Goal: Information Seeking & Learning: Check status

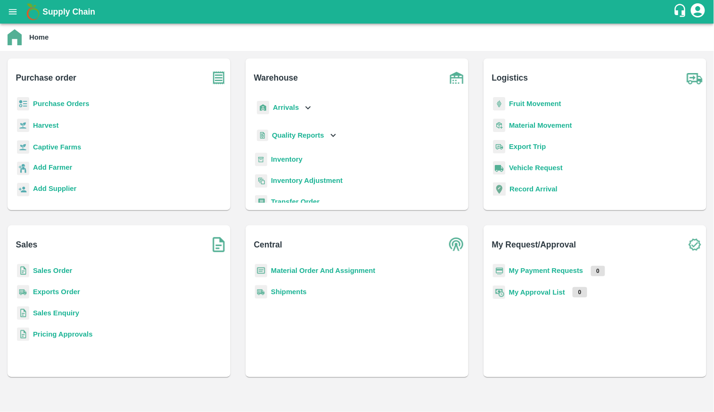
click at [49, 269] on b "Sales Order" at bounding box center [52, 271] width 39 height 8
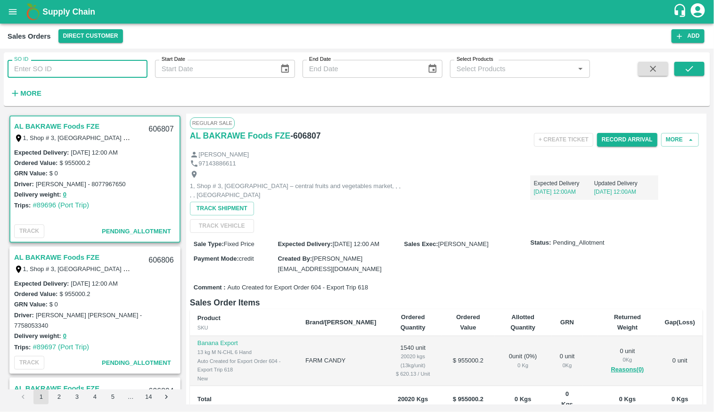
click at [44, 74] on input "SO ID" at bounding box center [78, 69] width 140 height 18
click at [704, 70] on button "submit" at bounding box center [690, 69] width 30 height 14
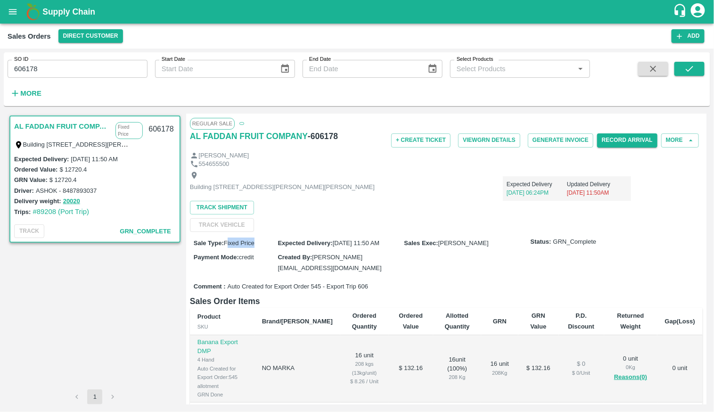
drag, startPoint x: 228, startPoint y: 251, endPoint x: 256, endPoint y: 252, distance: 28.3
click at [256, 248] on div "Sale Type : Fixed Price" at bounding box center [236, 243] width 84 height 10
click at [496, 232] on div "Building No. 3285, Al Basala Street, Secondary No. 7319, Al Aziziyah Kingdom of…" at bounding box center [446, 200] width 513 height 63
click at [673, 135] on button "More" at bounding box center [680, 140] width 38 height 14
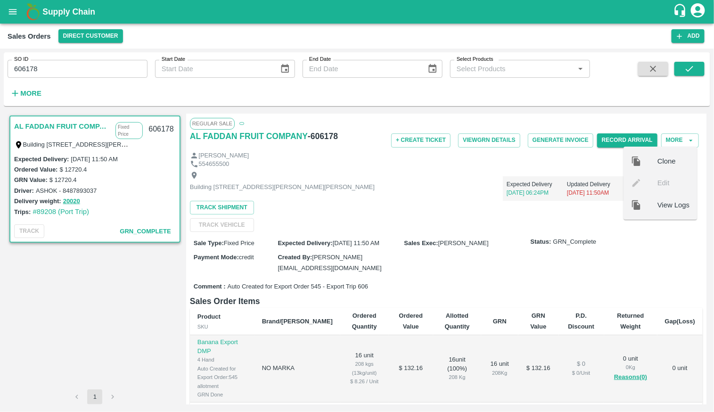
click at [507, 232] on div "Building No. 3285, Al Basala Street, Secondary No. 7319, Al Aziziyah Kingdom of…" at bounding box center [446, 200] width 513 height 63
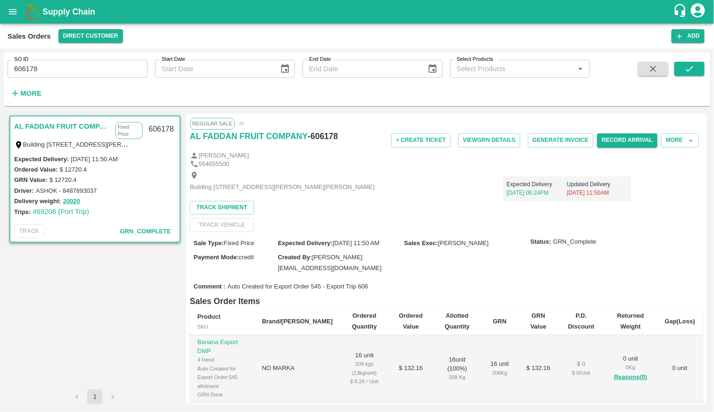
click at [99, 63] on input "606178" at bounding box center [78, 69] width 140 height 18
click at [677, 66] on button "submit" at bounding box center [690, 69] width 30 height 14
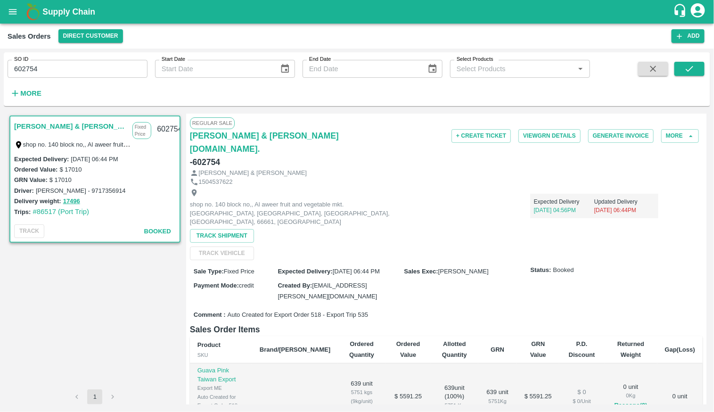
click at [368, 311] on span "Auto Created for Export Order 518 - Export Trip 535" at bounding box center [298, 315] width 140 height 9
click at [314, 311] on span "Auto Created for Export Order 518 - Export Trip 535" at bounding box center [298, 315] width 140 height 9
copy span "518"
click at [80, 69] on input "602754" at bounding box center [78, 69] width 140 height 18
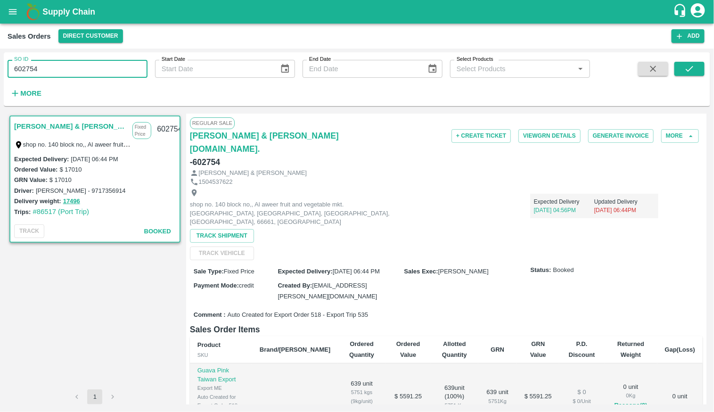
click at [80, 69] on input "602754" at bounding box center [78, 69] width 140 height 18
type input "604013"
click at [696, 63] on button "submit" at bounding box center [690, 69] width 30 height 14
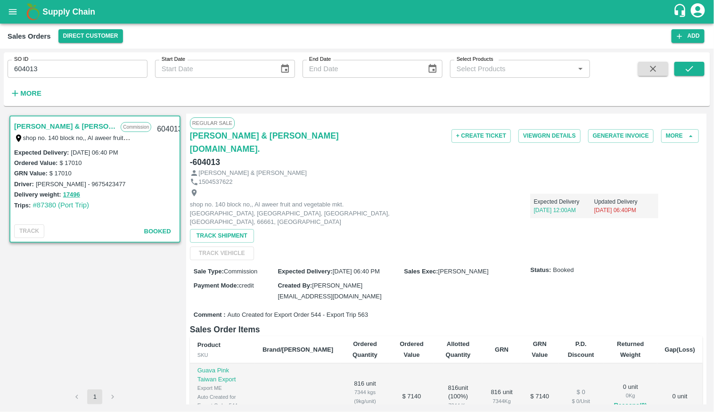
click at [320, 311] on span "Auto Created for Export Order 544 - Export Trip 563" at bounding box center [298, 315] width 140 height 9
click at [314, 311] on span "Auto Created for Export Order 544 - Export Trip 563" at bounding box center [298, 315] width 140 height 9
copy span "544"
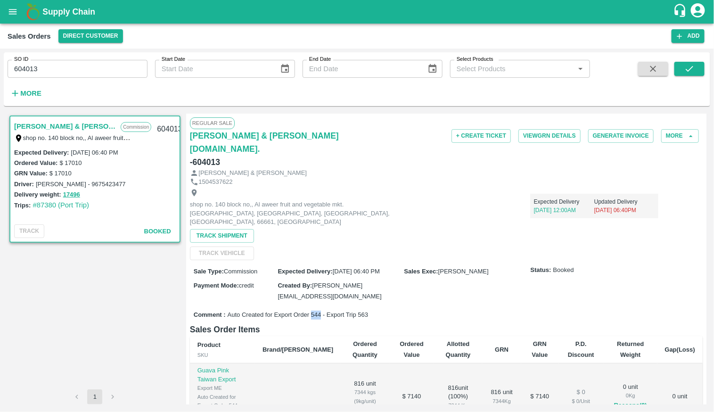
click at [5, 10] on button "open drawer" at bounding box center [13, 12] width 22 height 22
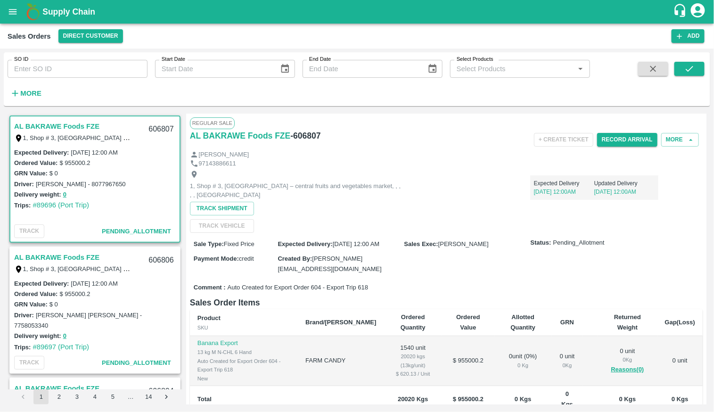
drag, startPoint x: 0, startPoint y: 0, endPoint x: 17, endPoint y: 10, distance: 19.2
click at [17, 10] on icon "open drawer" at bounding box center [13, 12] width 10 height 10
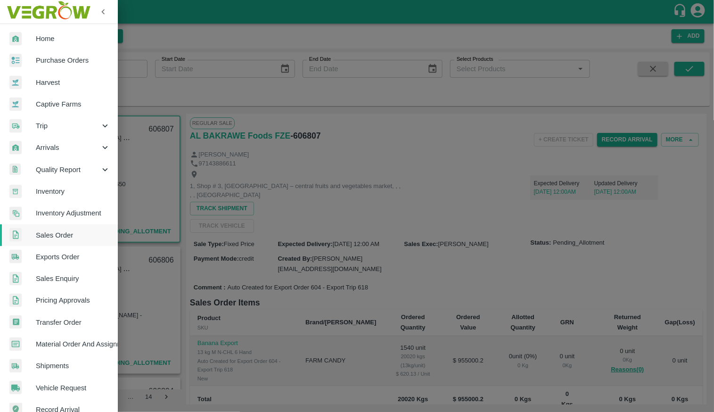
click at [31, 39] on div at bounding box center [22, 39] width 26 height 14
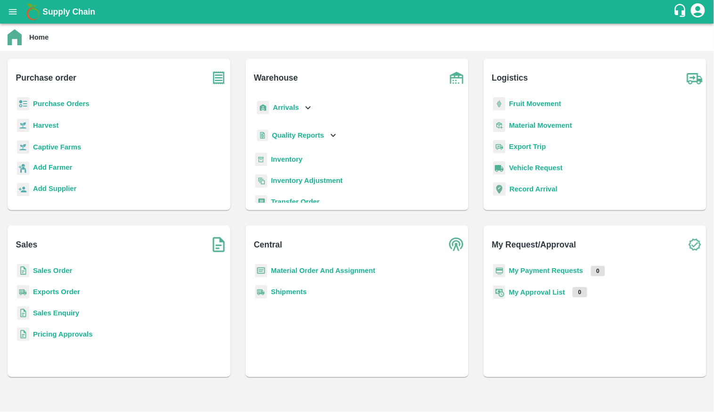
click at [63, 290] on b "Exports Order" at bounding box center [56, 292] width 47 height 8
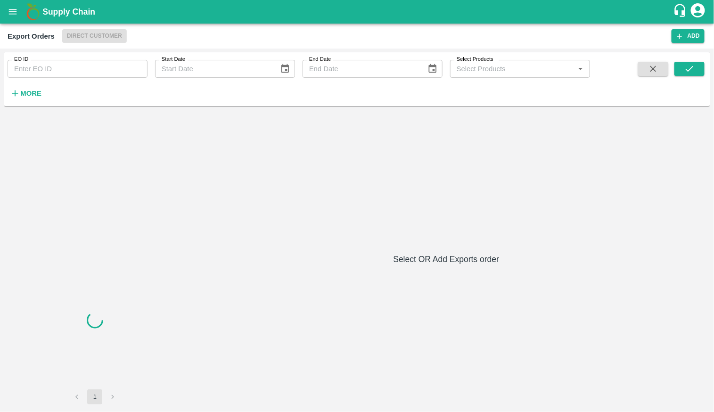
click at [70, 79] on div "EO ID EO ID Start Date Start Date End Date End Date Select Products Select Prod…" at bounding box center [295, 76] width 590 height 49
click at [66, 69] on input "EO ID" at bounding box center [78, 69] width 140 height 18
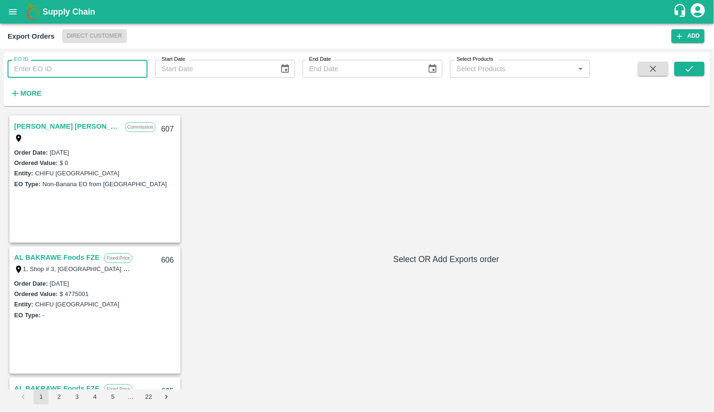
paste input "518"
type input "518"
click at [702, 71] on button "submit" at bounding box center [690, 69] width 30 height 14
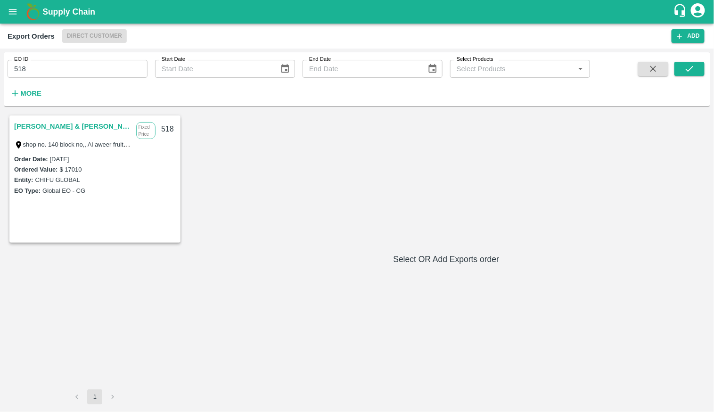
click at [42, 132] on link "[PERSON_NAME] & [PERSON_NAME][DOMAIN_NAME]." at bounding box center [72, 126] width 117 height 12
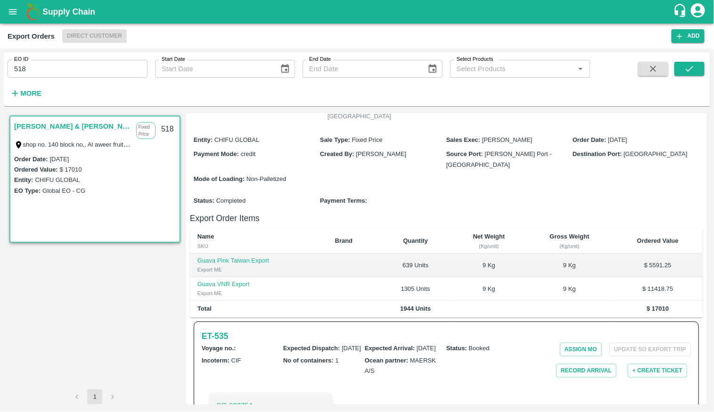
scroll to position [205, 0]
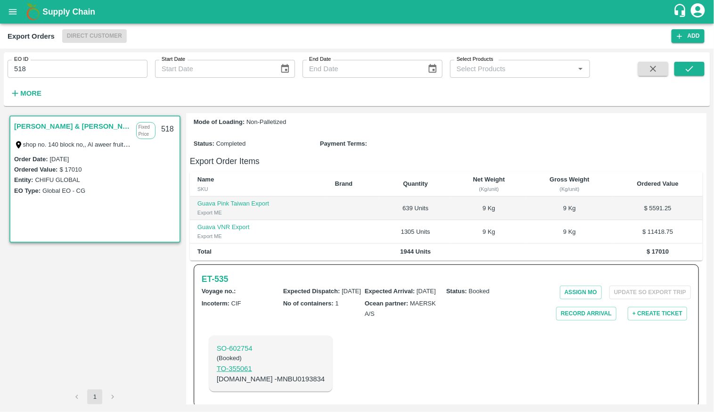
click at [241, 363] on p "TO- 355061" at bounding box center [271, 368] width 108 height 10
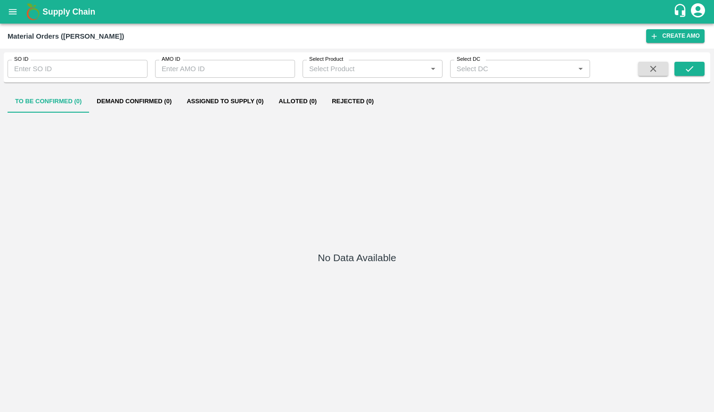
type input "330384"
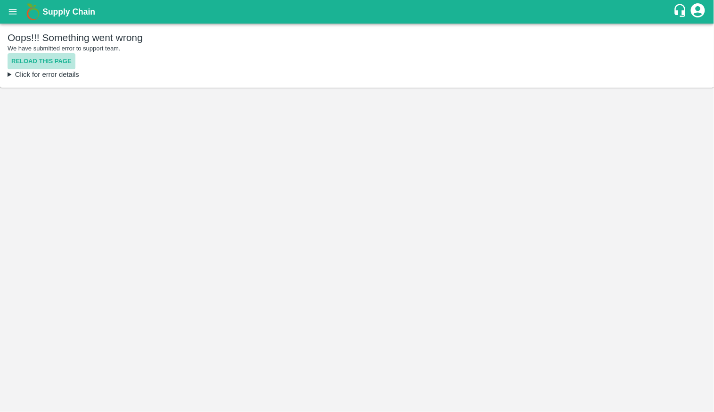
click at [50, 55] on button "Reload this page" at bounding box center [42, 61] width 68 height 17
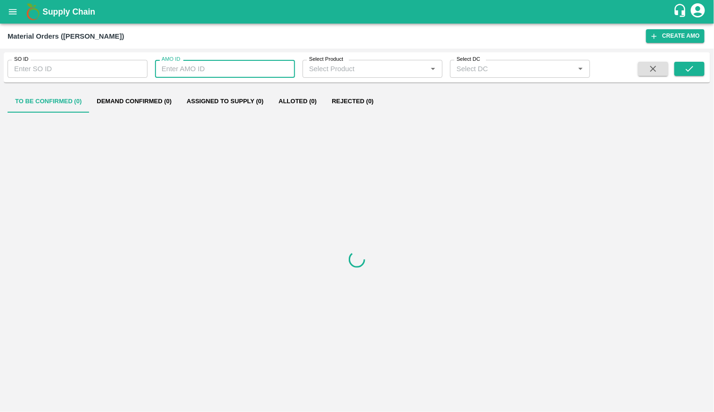
click at [206, 66] on input "AMO ID" at bounding box center [225, 69] width 140 height 18
paste input "330384"
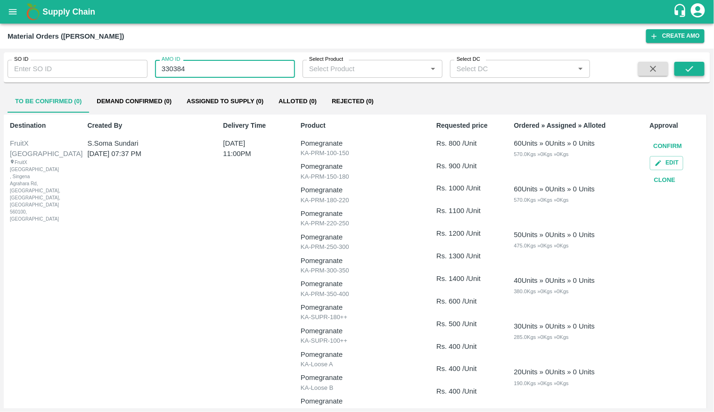
type input "330384"
click at [693, 75] on button "submit" at bounding box center [690, 69] width 30 height 14
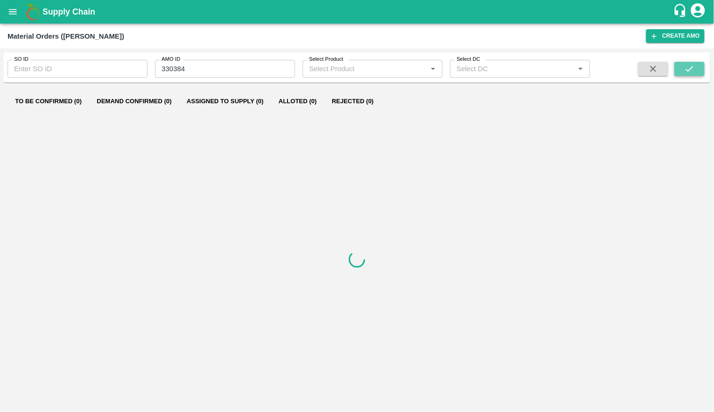
click at [698, 62] on button "submit" at bounding box center [690, 69] width 30 height 14
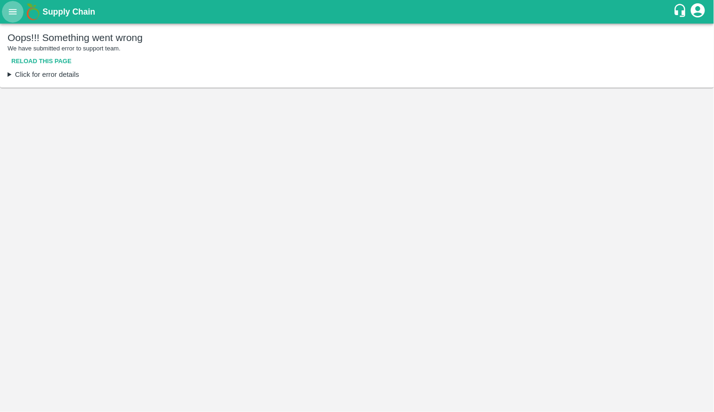
click at [17, 20] on button "open drawer" at bounding box center [13, 12] width 22 height 22
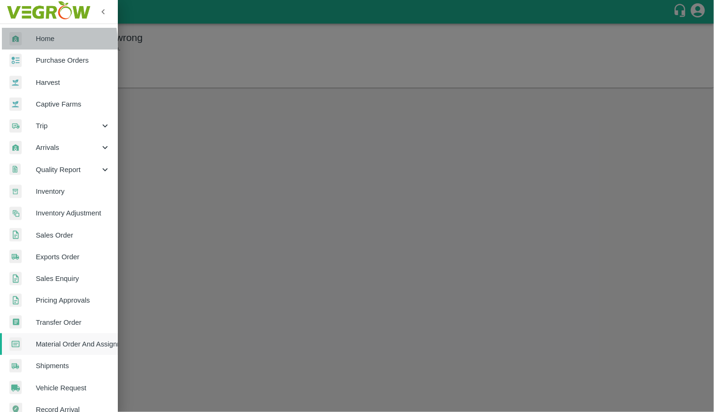
click at [28, 43] on div at bounding box center [22, 39] width 26 height 14
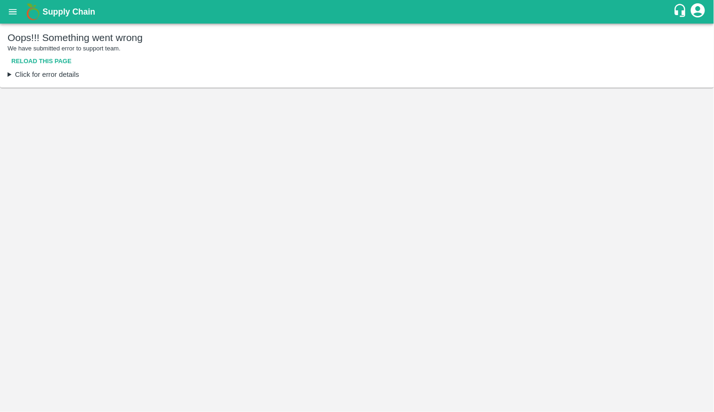
click at [14, 9] on icon "open drawer" at bounding box center [13, 11] width 8 height 5
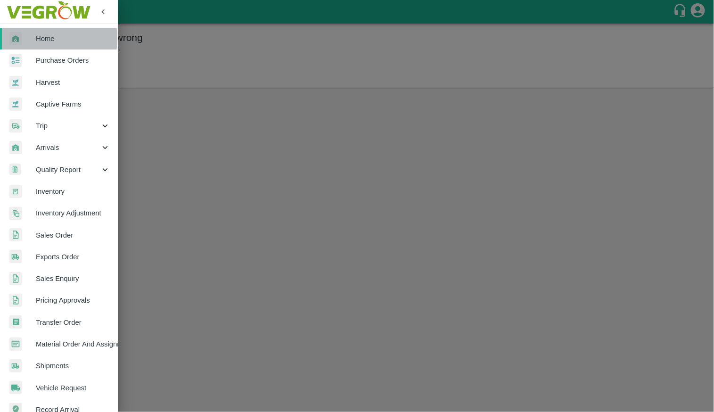
click at [33, 39] on div at bounding box center [22, 39] width 26 height 14
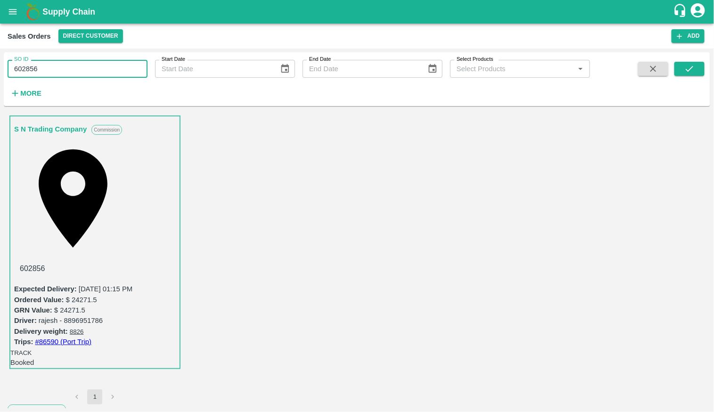
click at [142, 77] on input "602856" at bounding box center [78, 69] width 140 height 18
paste input "text"
click at [688, 72] on icon "submit" at bounding box center [690, 69] width 10 height 10
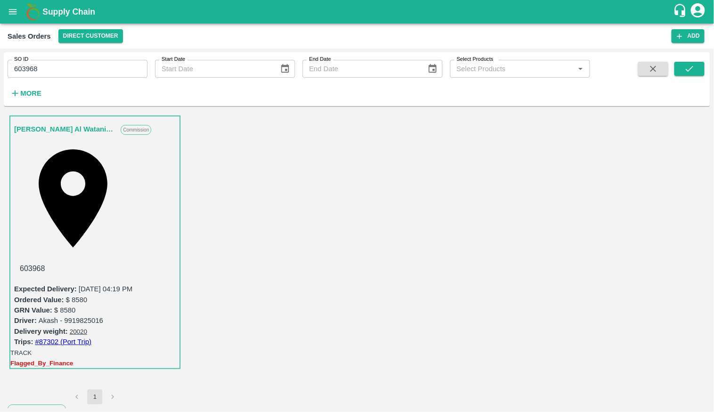
click at [83, 412] on icon "button" at bounding box center [79, 417] width 7 height 8
click at [93, 72] on input "603968" at bounding box center [78, 69] width 140 height 18
paste input "text"
click at [677, 74] on button "submit" at bounding box center [690, 69] width 30 height 14
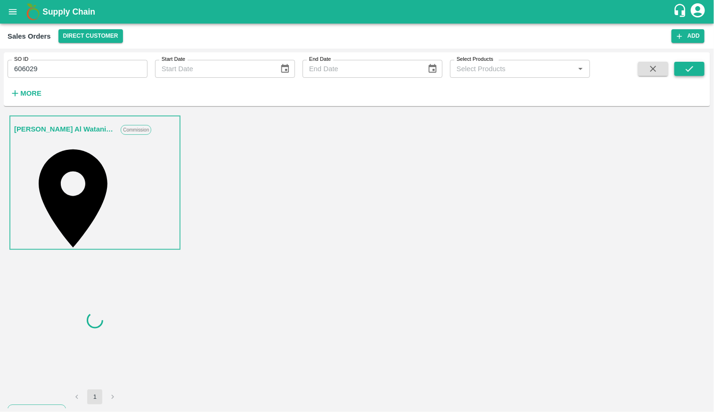
click at [683, 72] on button "submit" at bounding box center [690, 69] width 30 height 14
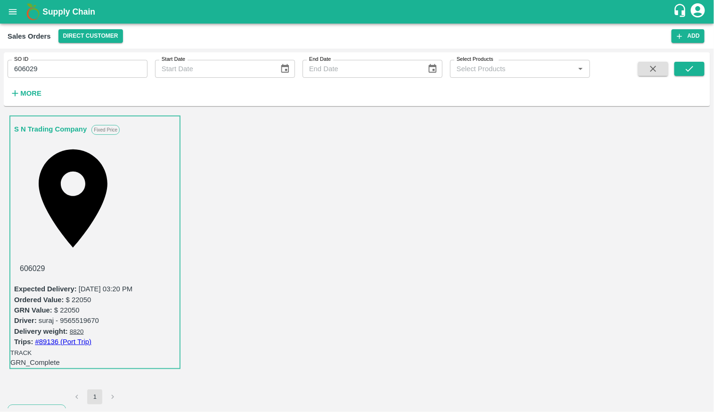
click at [99, 75] on input "606029" at bounding box center [78, 69] width 140 height 18
paste input "text"
type input "604012"
click at [684, 67] on button "submit" at bounding box center [690, 69] width 30 height 14
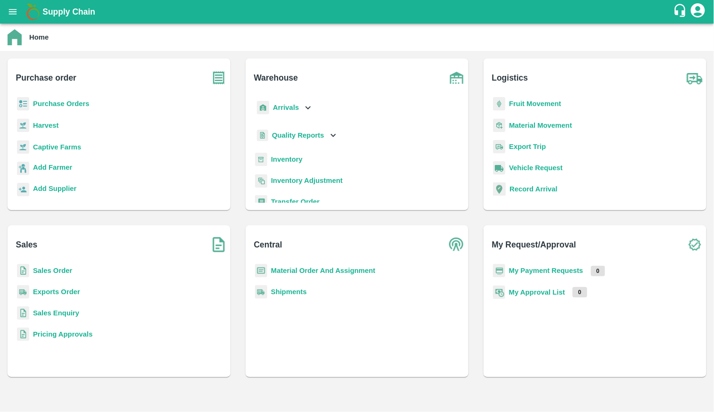
click at [55, 268] on b "Sales Order" at bounding box center [52, 271] width 39 height 8
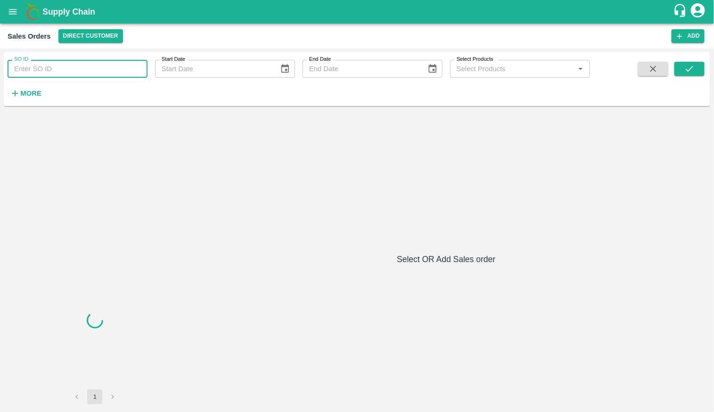
click at [99, 66] on input "SO ID" at bounding box center [78, 69] width 140 height 18
paste input "606178"
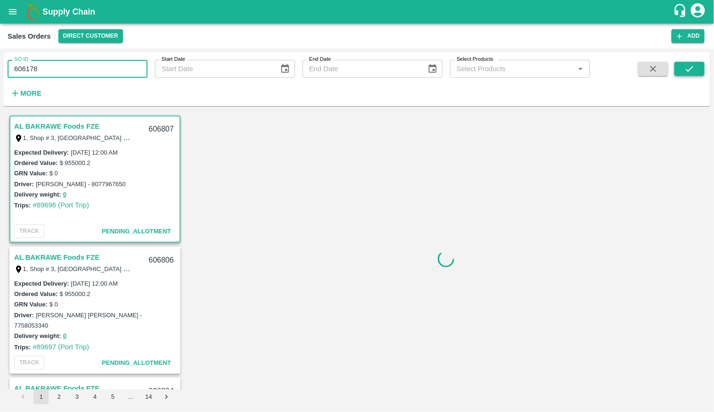
type input "606178"
click at [687, 67] on icon "submit" at bounding box center [690, 69] width 10 height 10
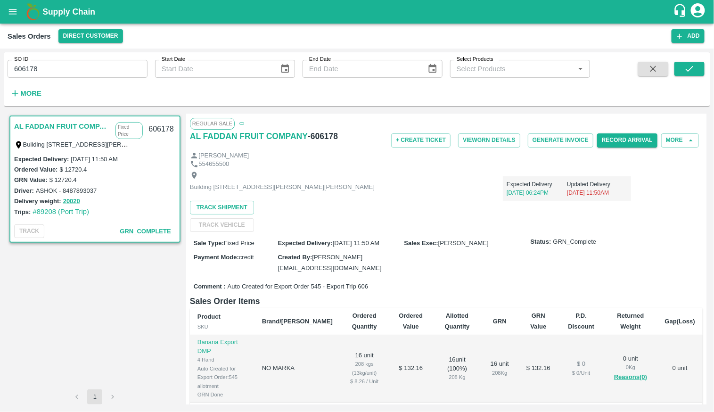
click at [67, 126] on link "AL FADDAN FRUIT COMPANY" at bounding box center [62, 126] width 97 height 12
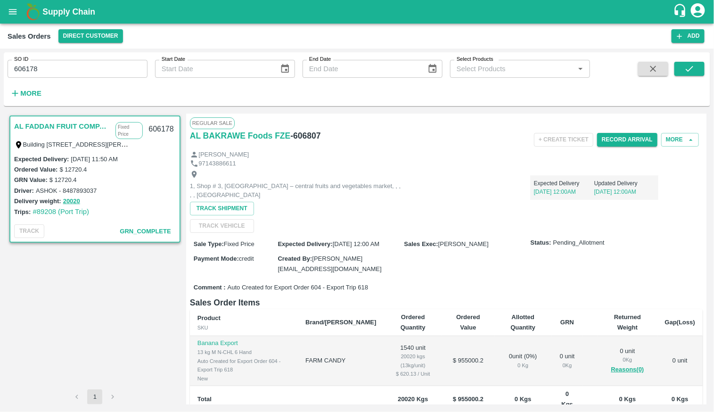
click at [83, 124] on link "AL FADDAN FRUIT COMPANY" at bounding box center [62, 126] width 97 height 12
click at [91, 179] on div "GRN Value: $ 12720.4" at bounding box center [95, 179] width 162 height 10
click at [94, 144] on label "Building [STREET_ADDRESS][PERSON_NAME][PERSON_NAME]" at bounding box center [115, 144] width 185 height 8
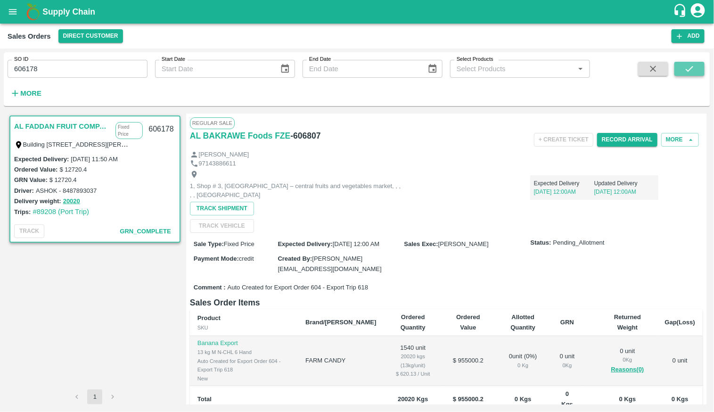
click at [700, 67] on button "submit" at bounding box center [690, 69] width 30 height 14
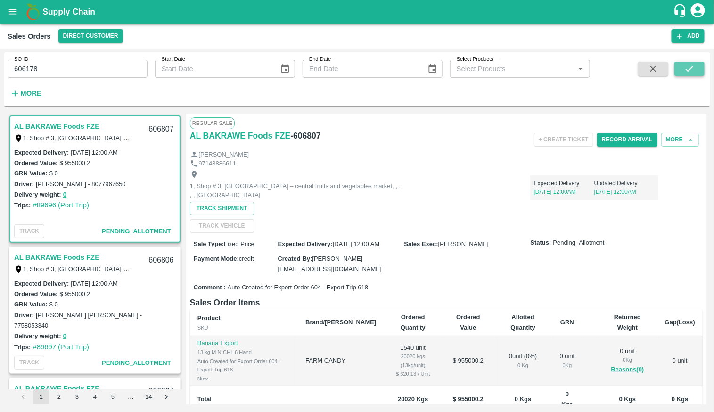
click at [687, 75] on button "submit" at bounding box center [690, 69] width 30 height 14
click at [685, 73] on icon "submit" at bounding box center [690, 69] width 10 height 10
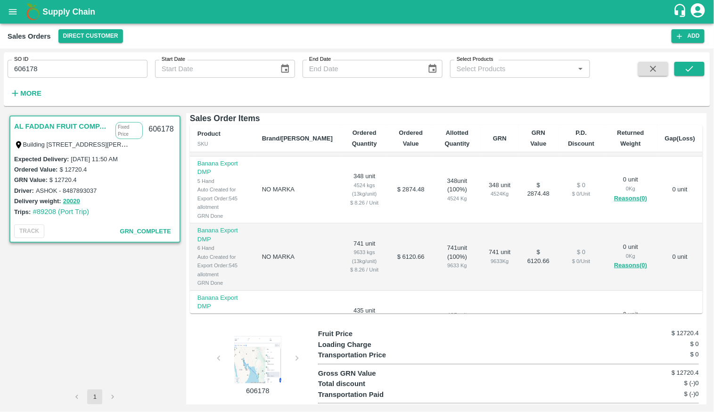
scroll to position [198, 0]
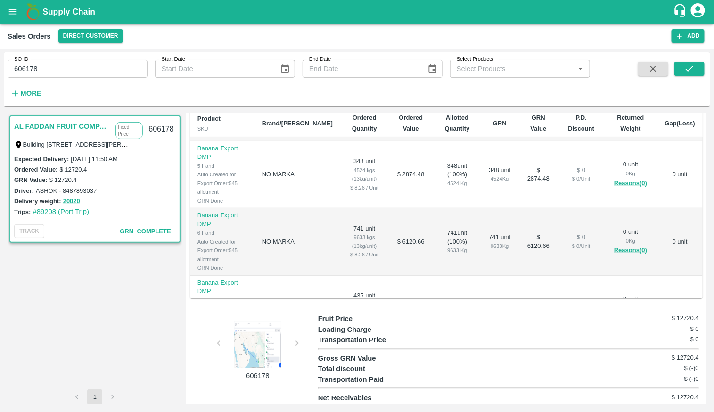
click at [262, 340] on div at bounding box center [258, 344] width 71 height 47
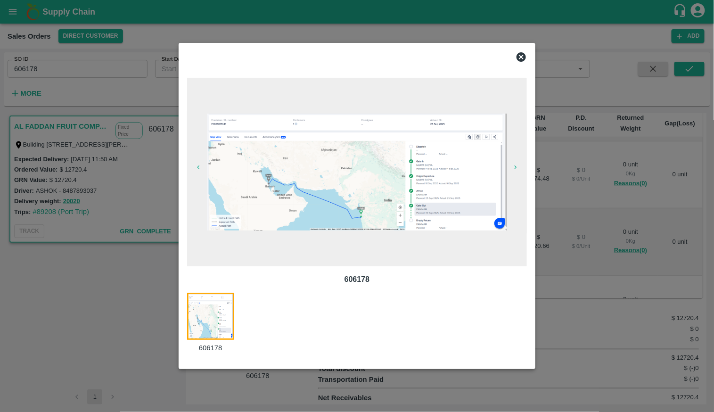
click at [439, 181] on img at bounding box center [356, 172] width 299 height 117
click at [521, 54] on icon at bounding box center [521, 56] width 9 height 9
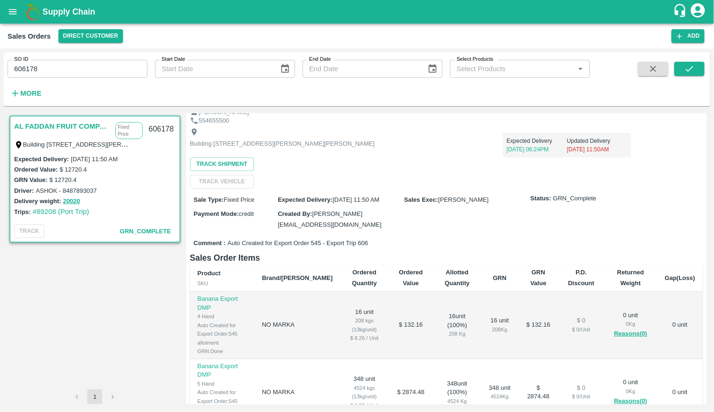
scroll to position [0, 0]
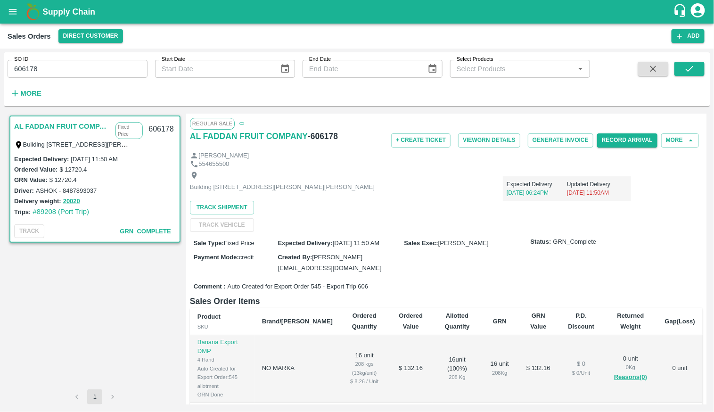
click at [319, 284] on span "Auto Created for Export Order 545 - Export Trip 606" at bounding box center [298, 286] width 140 height 9
copy span "545"
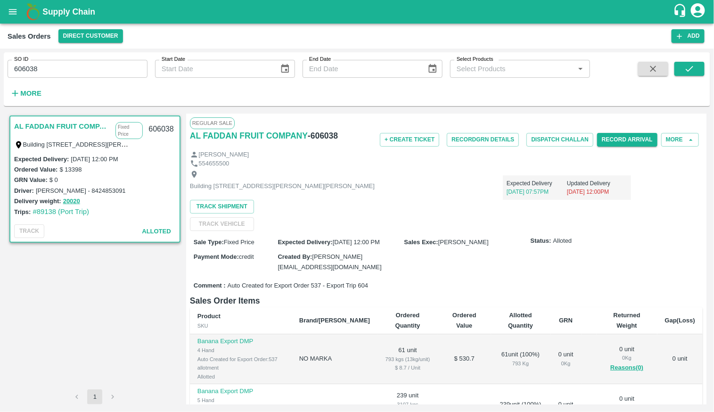
click at [100, 67] on input "606038" at bounding box center [78, 69] width 140 height 18
paste input "text"
click at [680, 69] on button "submit" at bounding box center [690, 69] width 30 height 14
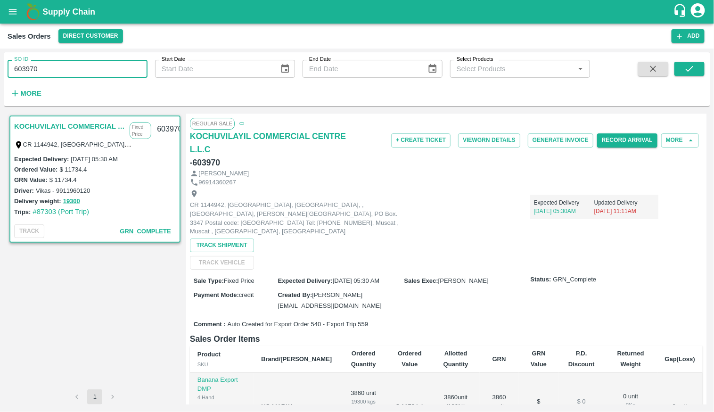
click at [50, 73] on input "603970" at bounding box center [78, 69] width 140 height 18
paste input "text"
click at [684, 71] on button "submit" at bounding box center [690, 69] width 30 height 14
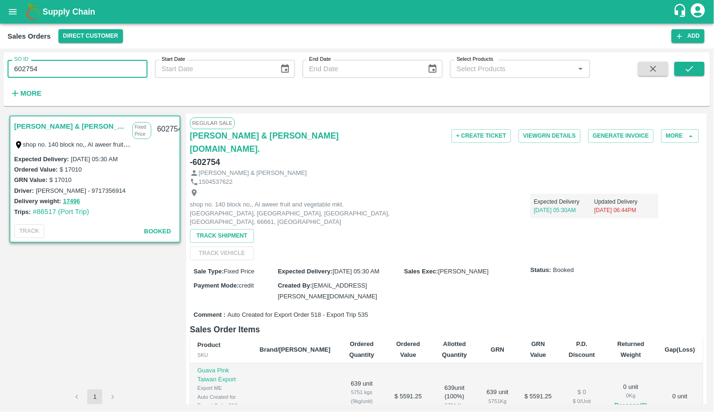
click at [122, 70] on input "602754" at bounding box center [78, 69] width 140 height 18
paste input "text"
click at [682, 72] on button "submit" at bounding box center [690, 69] width 30 height 14
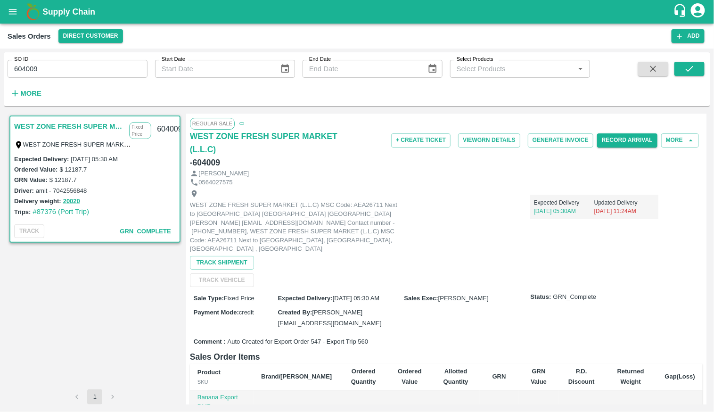
click at [100, 67] on input "604009" at bounding box center [78, 69] width 140 height 18
paste input "text"
click at [692, 71] on icon "submit" at bounding box center [690, 69] width 10 height 10
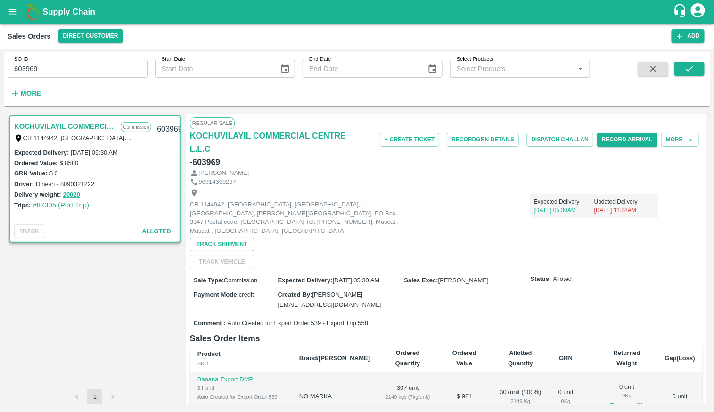
click at [111, 58] on div "SO ID 603969 SO ID" at bounding box center [74, 64] width 148 height 25
click at [111, 70] on input "603969" at bounding box center [78, 69] width 140 height 18
paste input "text"
click at [684, 67] on button "submit" at bounding box center [690, 69] width 30 height 14
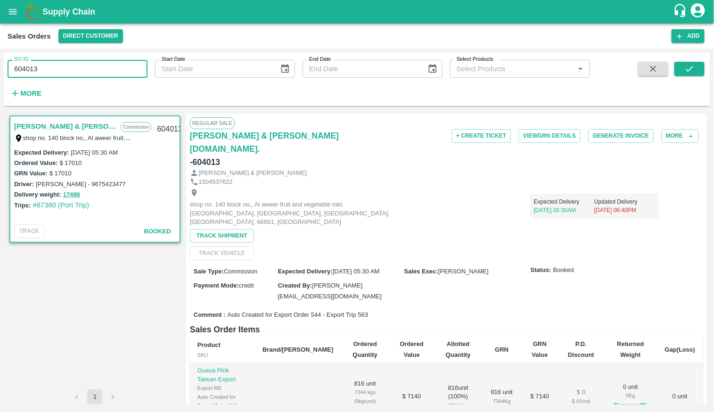
click at [131, 66] on input "604013" at bounding box center [78, 69] width 140 height 18
paste input "text"
click at [686, 67] on icon "submit" at bounding box center [690, 69] width 10 height 10
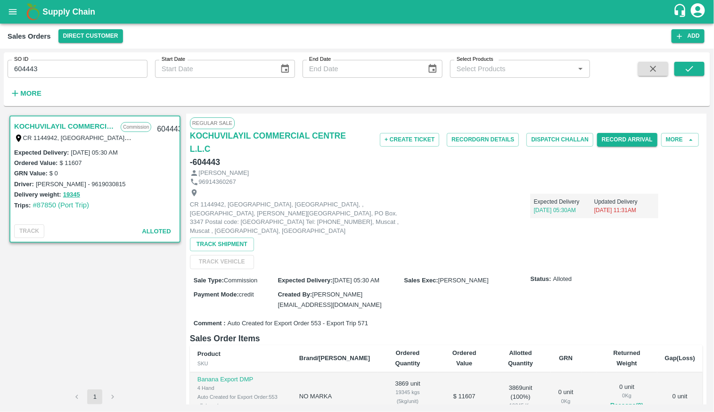
click at [122, 66] on input "604443" at bounding box center [78, 69] width 140 height 18
paste input "text"
click at [681, 70] on button "submit" at bounding box center [690, 69] width 30 height 14
click at [115, 68] on input "604442" at bounding box center [78, 69] width 140 height 18
paste input "text"
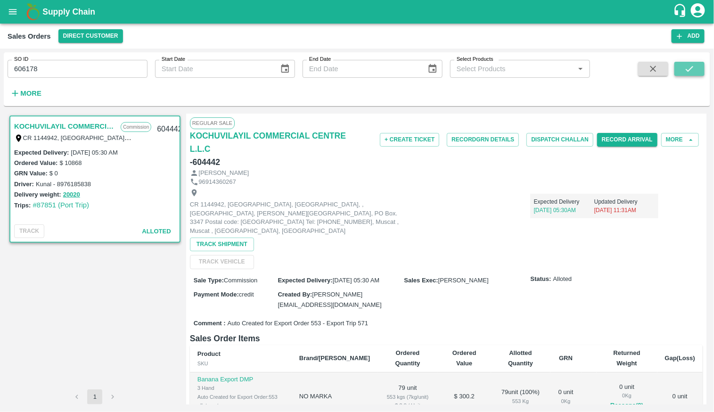
click at [680, 69] on button "submit" at bounding box center [690, 69] width 30 height 14
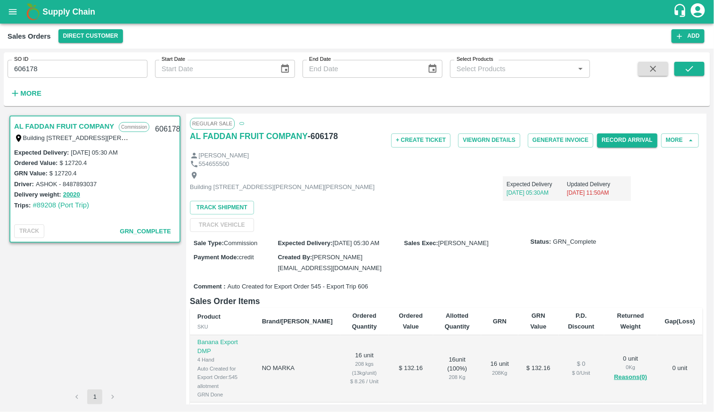
click at [120, 71] on input "606178" at bounding box center [78, 69] width 140 height 18
paste input "text"
click at [692, 66] on icon "submit" at bounding box center [690, 69] width 10 height 10
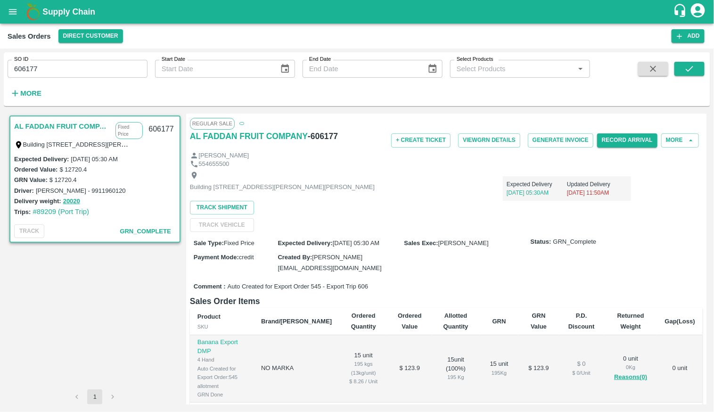
click at [82, 67] on input "606177" at bounding box center [78, 69] width 140 height 18
paste input "text"
click at [687, 74] on icon "submit" at bounding box center [690, 69] width 10 height 10
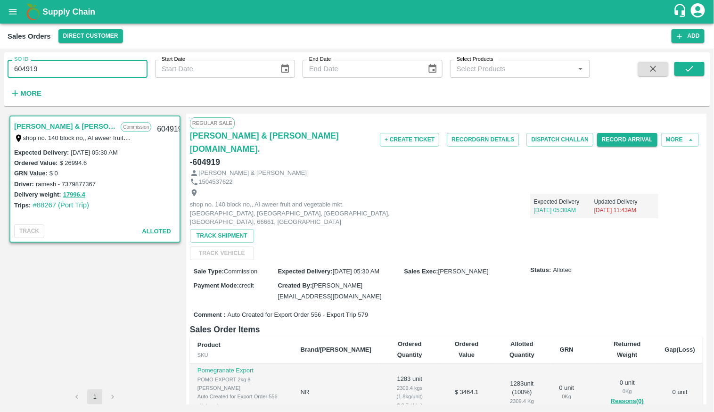
click at [129, 63] on input "604919" at bounding box center [78, 69] width 140 height 18
paste input "text"
click at [685, 71] on icon "submit" at bounding box center [690, 69] width 10 height 10
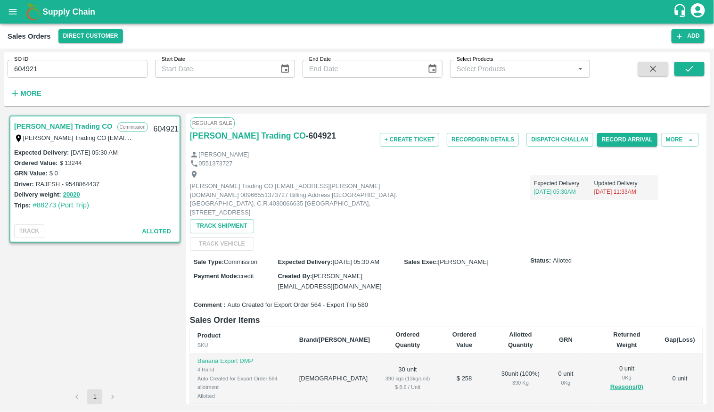
click at [107, 80] on div "SO ID 604921 SO ID Start Date Start Date End Date End Date Select Products Sele…" at bounding box center [295, 76] width 590 height 49
click at [108, 63] on input "604921" at bounding box center [78, 69] width 140 height 18
paste input "text"
click at [697, 69] on button "submit" at bounding box center [690, 69] width 30 height 14
click at [117, 62] on input "604920" at bounding box center [78, 69] width 140 height 18
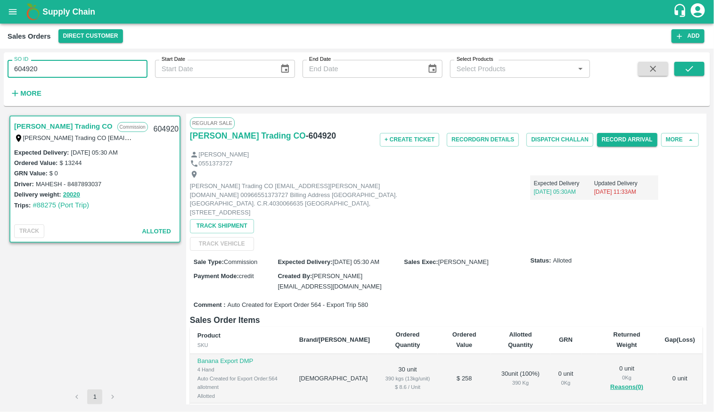
paste input "text"
click at [695, 72] on icon "submit" at bounding box center [690, 69] width 10 height 10
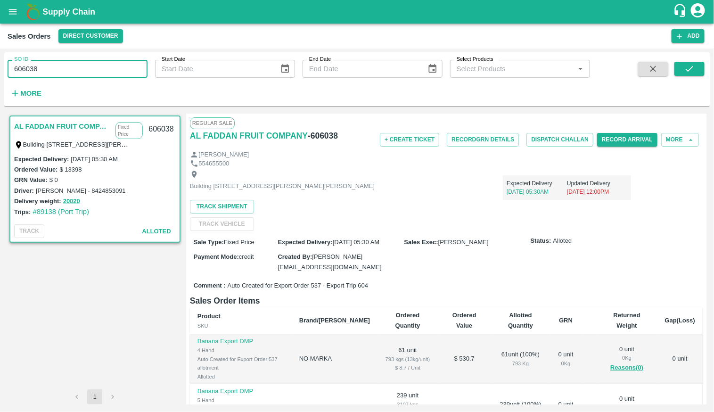
click at [29, 74] on input "606038" at bounding box center [78, 69] width 140 height 18
paste input "text"
click at [693, 64] on icon "submit" at bounding box center [690, 69] width 10 height 10
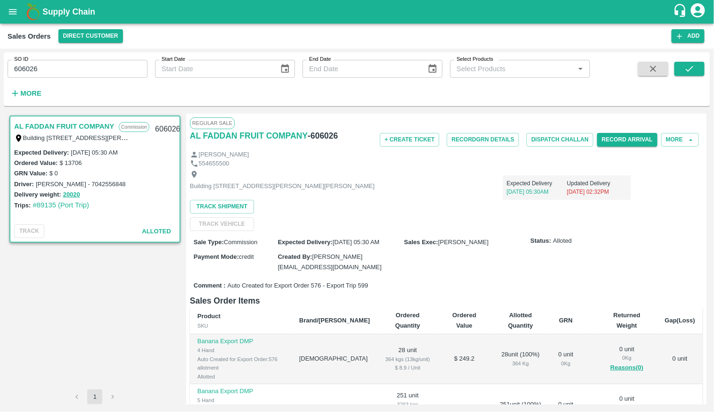
click at [53, 75] on input "606026" at bounding box center [78, 69] width 140 height 18
paste input "text"
click at [689, 69] on icon "submit" at bounding box center [690, 69] width 10 height 10
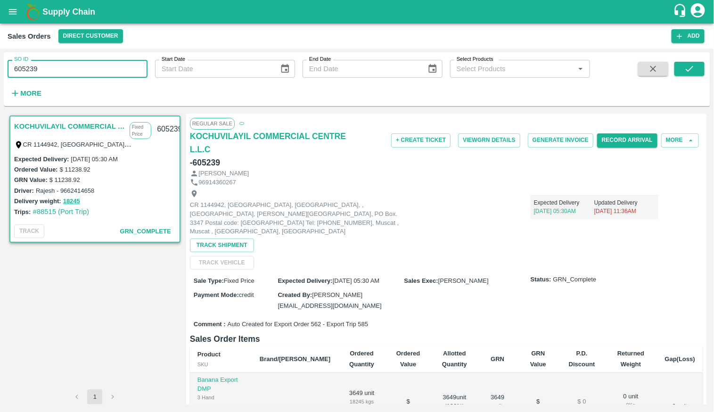
click at [98, 66] on input "605239" at bounding box center [78, 69] width 140 height 18
paste input "text"
click at [683, 72] on button "submit" at bounding box center [690, 69] width 30 height 14
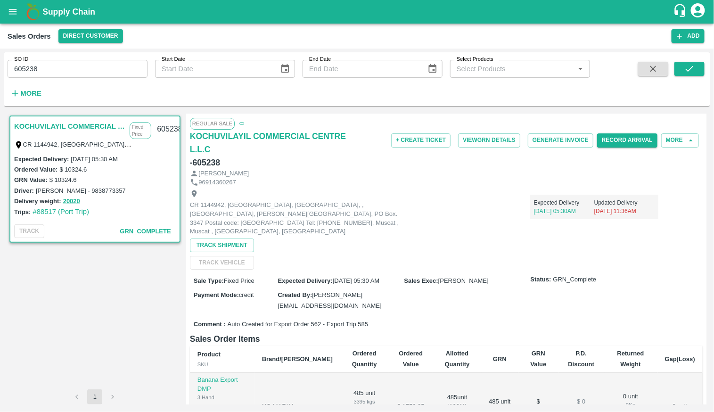
click at [78, 67] on input "605238" at bounding box center [78, 69] width 140 height 18
paste input "text"
click at [694, 69] on icon "submit" at bounding box center [690, 69] width 10 height 10
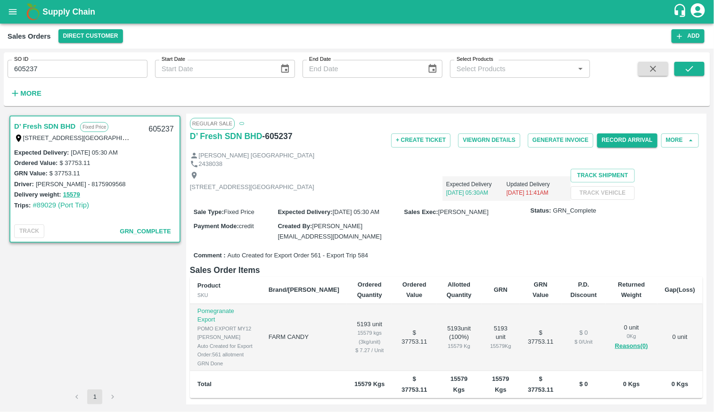
click at [127, 80] on div "SO ID 605237 SO ID Start Date Start Date End Date End Date Select Products Sele…" at bounding box center [295, 76] width 590 height 49
click at [127, 69] on input "605237" at bounding box center [78, 69] width 140 height 18
paste input "text"
click at [689, 66] on icon "submit" at bounding box center [690, 69] width 10 height 10
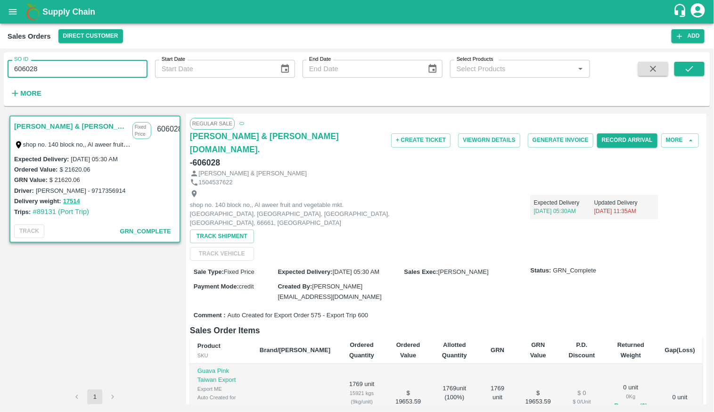
click at [93, 74] on input "606028" at bounding box center [78, 69] width 140 height 18
paste input "text"
click at [695, 69] on button "submit" at bounding box center [690, 69] width 30 height 14
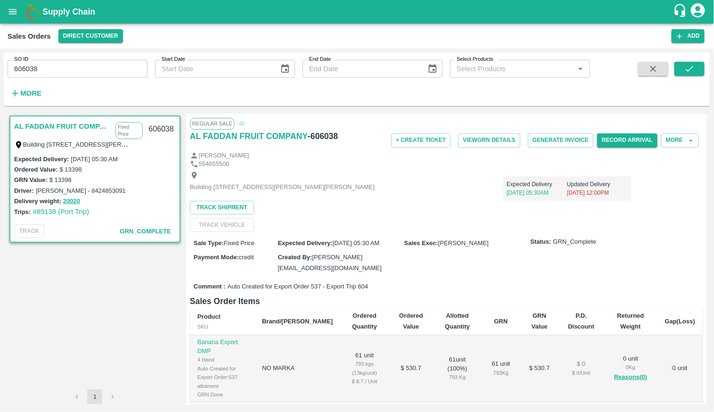
click at [125, 73] on input "606038" at bounding box center [78, 69] width 140 height 18
paste input "text"
click at [688, 68] on icon "submit" at bounding box center [690, 69] width 10 height 10
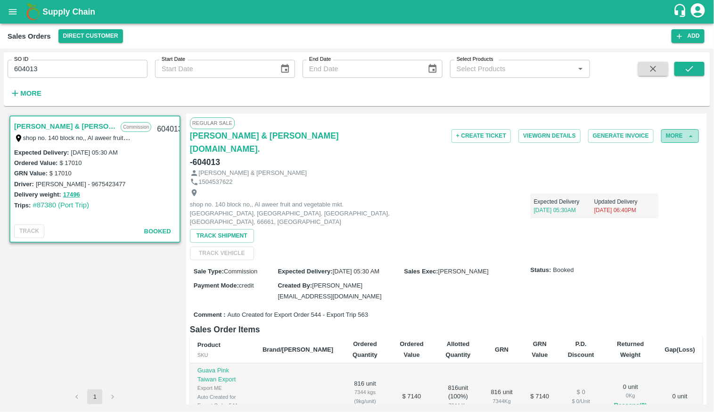
click at [675, 138] on button "More" at bounding box center [680, 136] width 38 height 14
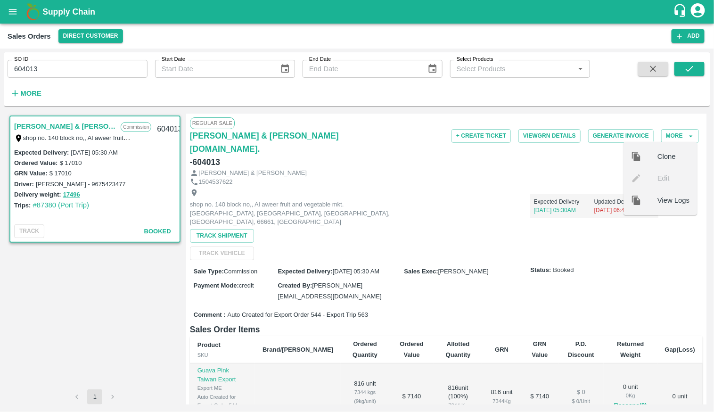
click at [667, 198] on span "View Logs" at bounding box center [674, 200] width 32 height 10
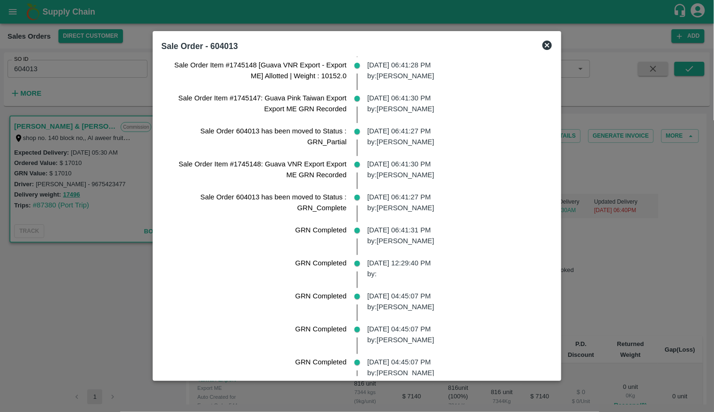
scroll to position [625, 0]
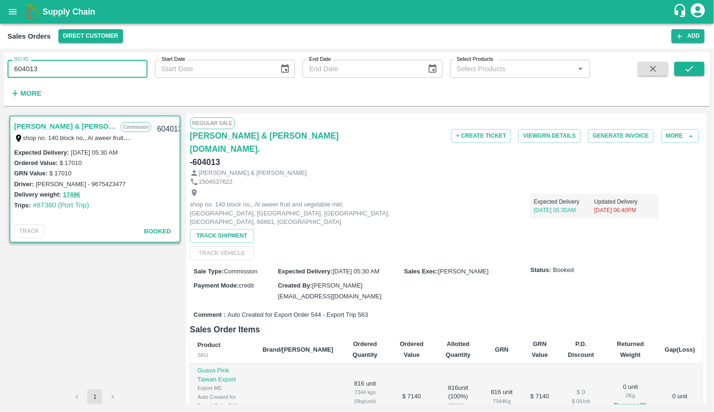
click at [70, 77] on input "604013" at bounding box center [78, 69] width 140 height 18
paste input "text"
type input "602754"
click at [689, 64] on icon "submit" at bounding box center [690, 69] width 10 height 10
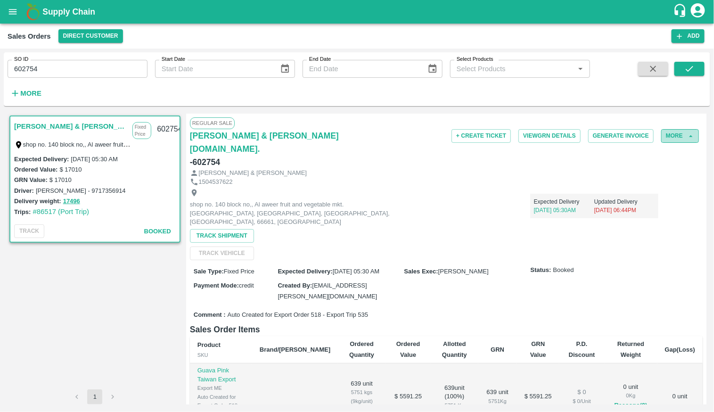
click at [673, 132] on button "More" at bounding box center [680, 136] width 38 height 14
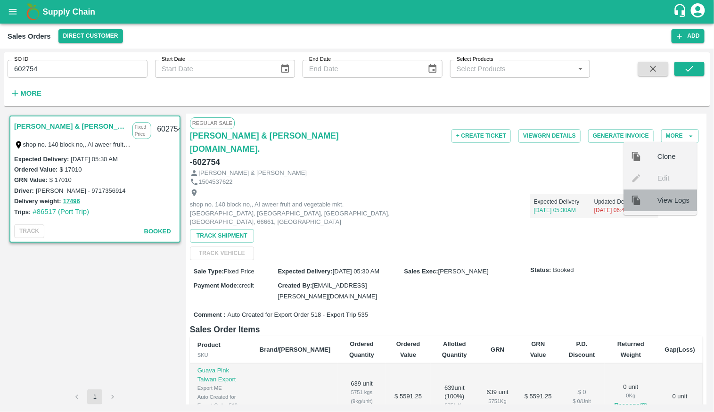
click at [674, 201] on span "View Logs" at bounding box center [674, 200] width 32 height 10
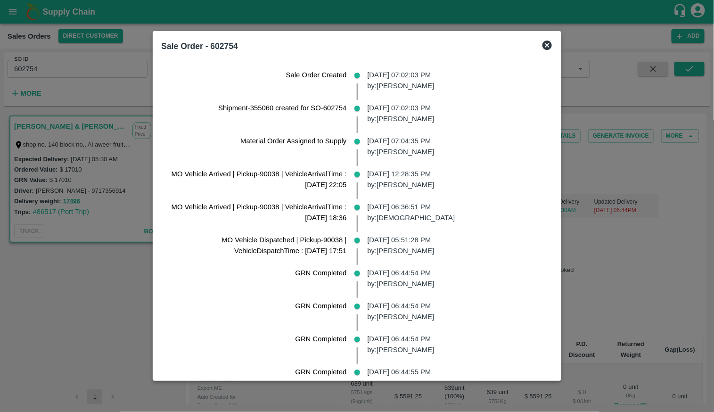
scroll to position [658, 0]
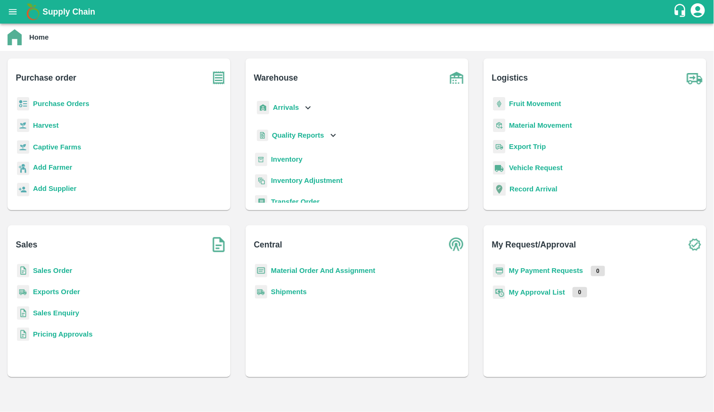
click at [66, 277] on div "Sales Order" at bounding box center [119, 274] width 208 height 21
click at [66, 273] on b "Sales Order" at bounding box center [52, 271] width 39 height 8
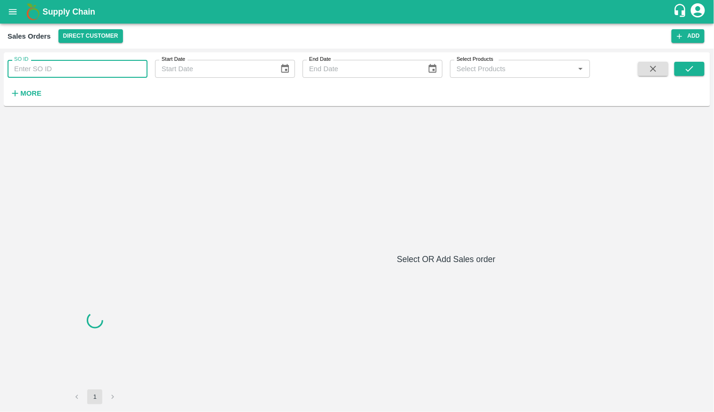
click at [100, 77] on input "SO ID" at bounding box center [78, 69] width 140 height 18
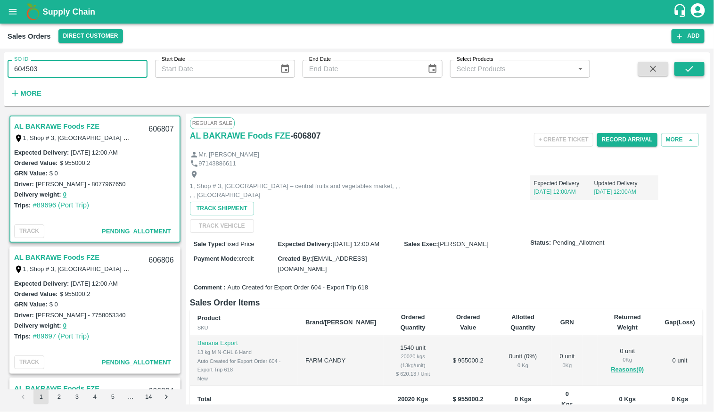
type input "604503"
click at [683, 72] on button "submit" at bounding box center [690, 69] width 30 height 14
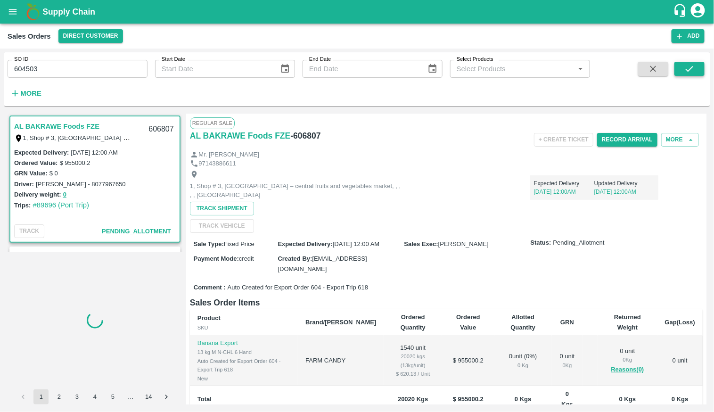
scroll to position [1, 0]
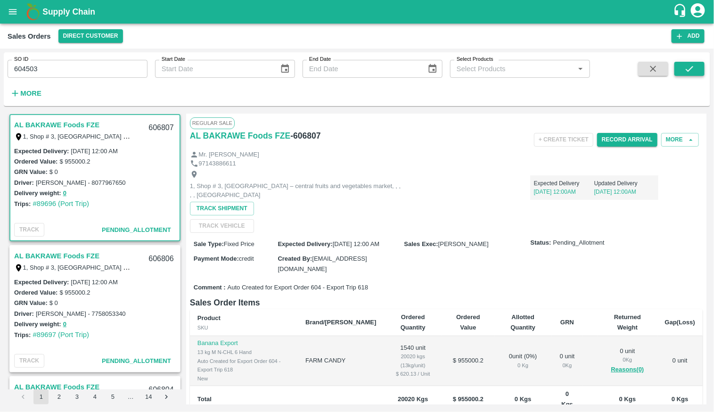
click at [683, 72] on button "submit" at bounding box center [690, 69] width 30 height 14
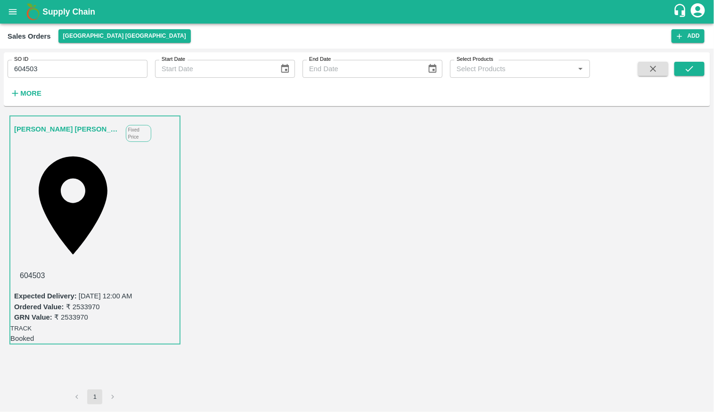
scroll to position [157, 0]
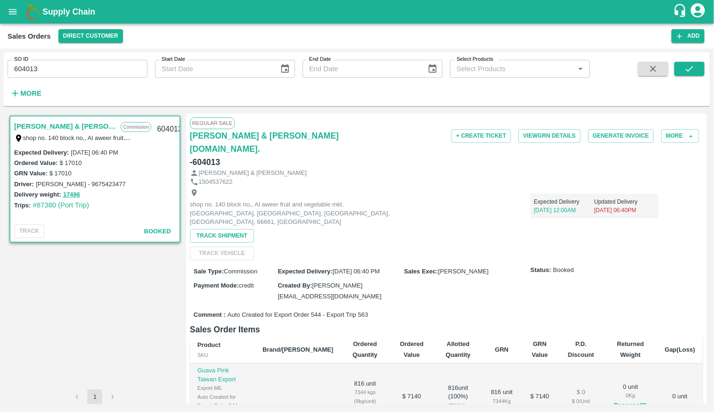
click at [119, 64] on input "604013" at bounding box center [78, 69] width 140 height 18
type input "602609"
click at [686, 74] on icon "submit" at bounding box center [690, 69] width 10 height 10
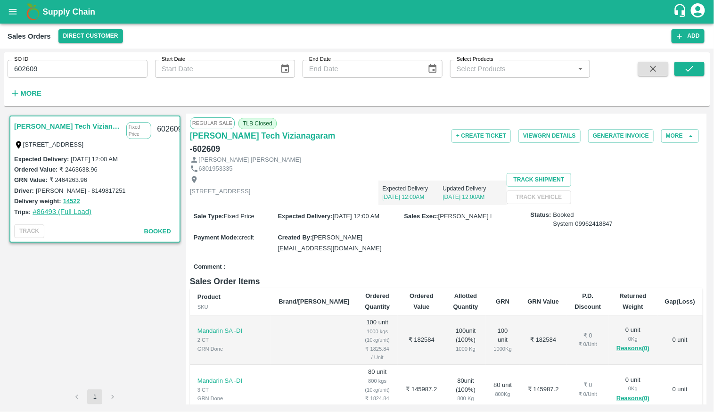
click at [73, 212] on link "#86493 (Full Load)" at bounding box center [62, 212] width 59 height 8
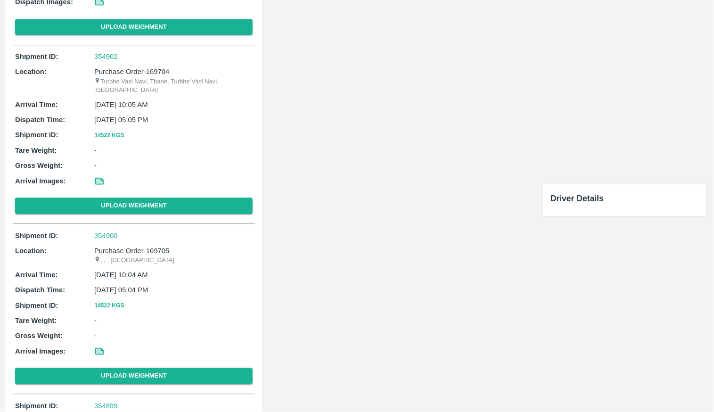
scroll to position [927, 0]
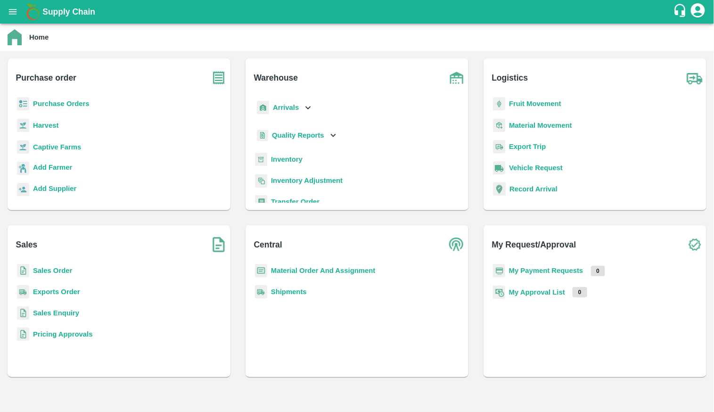
click at [60, 268] on b "Sales Order" at bounding box center [52, 271] width 39 height 8
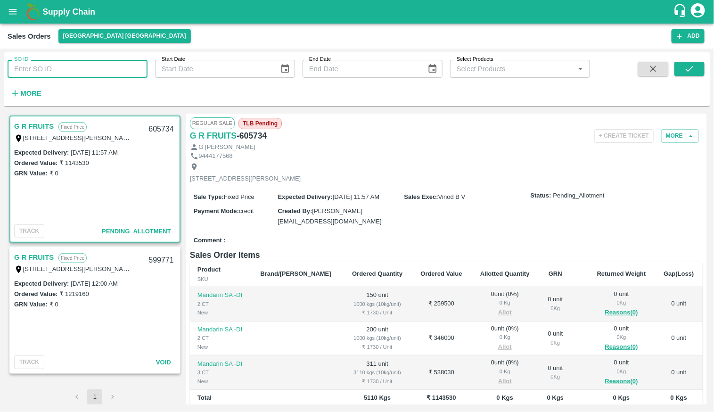
click at [102, 67] on input "SO ID" at bounding box center [78, 69] width 140 height 18
paste input "602754"
type input "602754"
click at [692, 69] on icon "submit" at bounding box center [690, 69] width 10 height 10
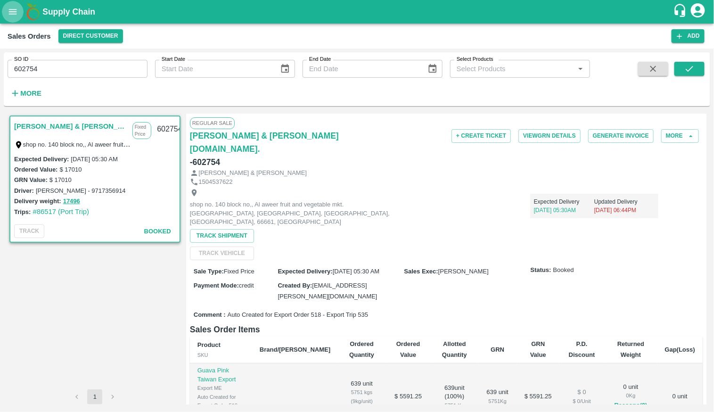
click at [7, 17] on button "open drawer" at bounding box center [13, 12] width 22 height 22
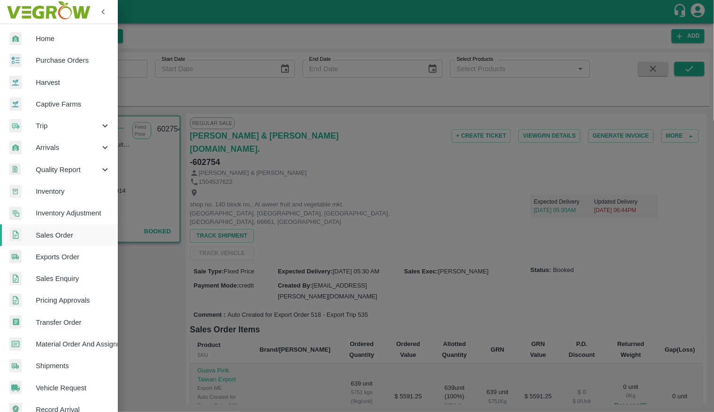
click at [20, 38] on img at bounding box center [15, 39] width 12 height 14
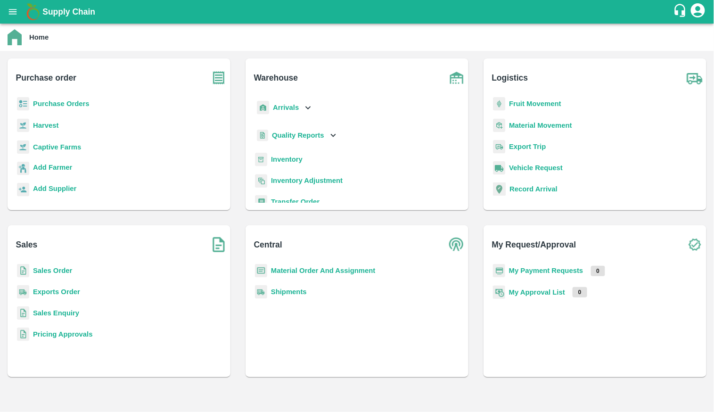
click at [289, 197] on p "Transfer Order" at bounding box center [295, 202] width 49 height 10
click at [289, 201] on b "Transfer Order" at bounding box center [295, 202] width 49 height 8
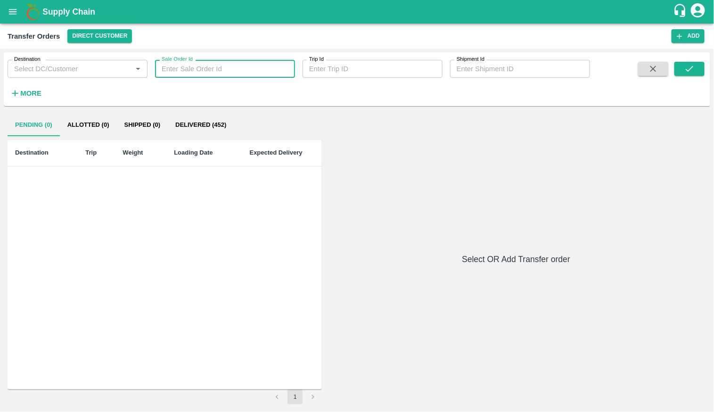
click at [233, 66] on input "Sale Order Id" at bounding box center [225, 69] width 140 height 18
paste input "602754"
type input "602754"
click at [696, 71] on button "submit" at bounding box center [690, 69] width 30 height 14
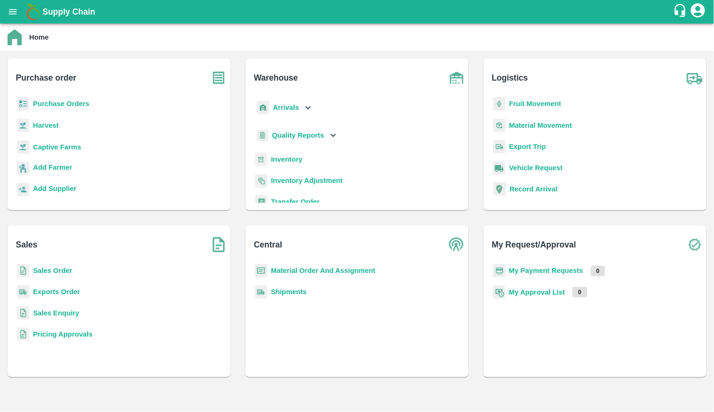
click at [309, 272] on b "Material Order And Assignment" at bounding box center [323, 271] width 105 height 8
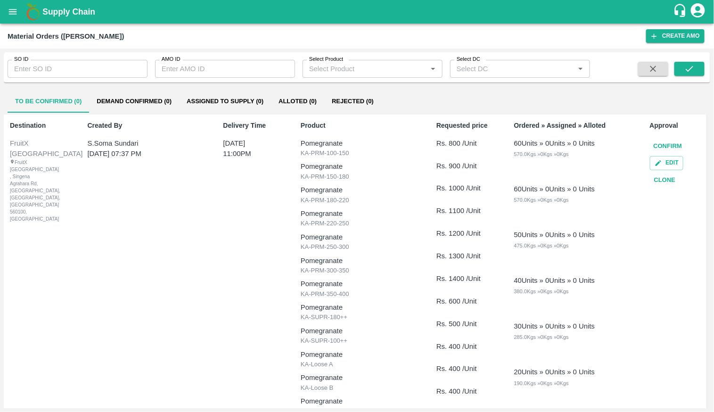
click at [101, 70] on input "SO ID" at bounding box center [78, 69] width 140 height 18
paste input "602754"
type input "602754"
click at [696, 65] on button "submit" at bounding box center [690, 69] width 30 height 14
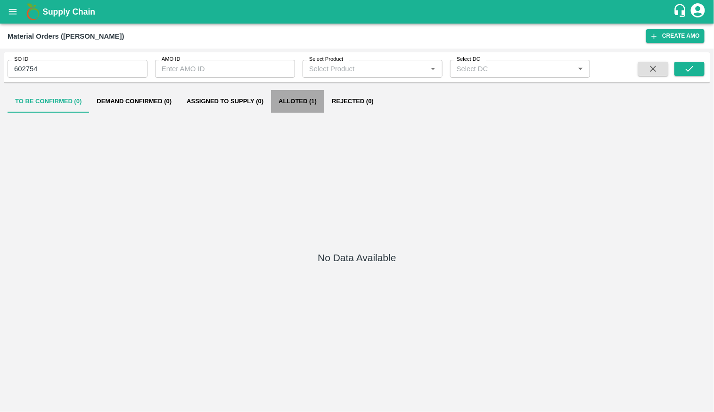
click at [276, 92] on button "Alloted (1)" at bounding box center [297, 101] width 53 height 23
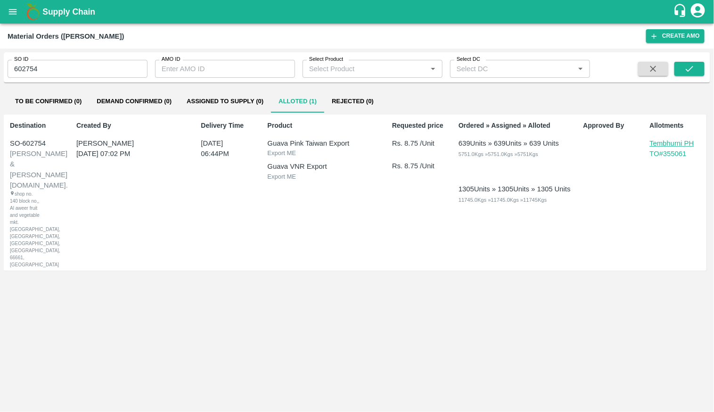
click at [687, 145] on p "Tembhurni PH" at bounding box center [673, 143] width 47 height 10
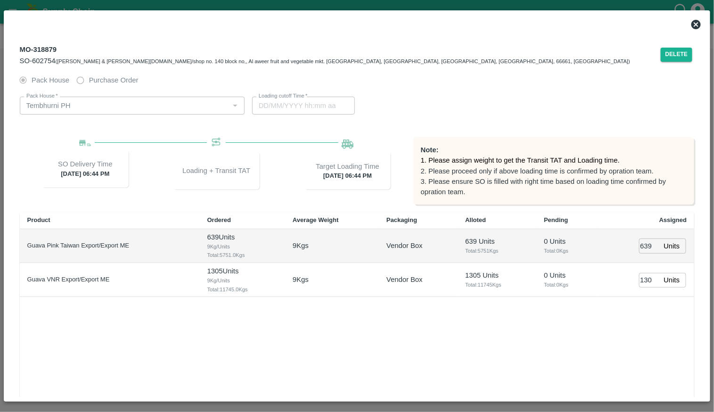
type input "11/09/2025 06:44 PM"
type input "11/09/2025 02:44 PM"
click at [694, 25] on icon at bounding box center [696, 24] width 9 height 9
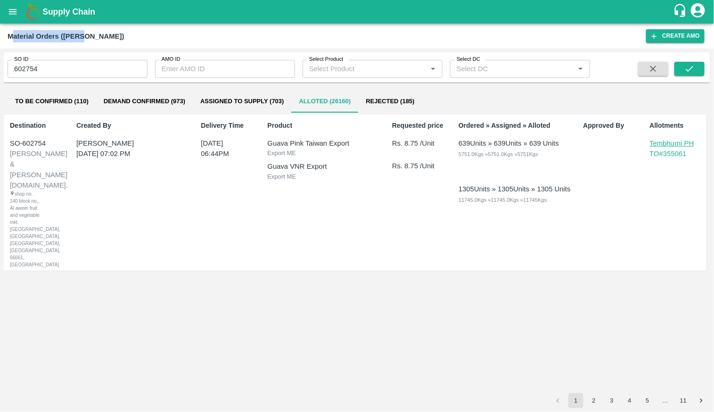
drag, startPoint x: 14, startPoint y: 39, endPoint x: 120, endPoint y: 42, distance: 106.1
click at [126, 39] on div "Material Orders ([PERSON_NAME])" at bounding box center [327, 36] width 639 height 12
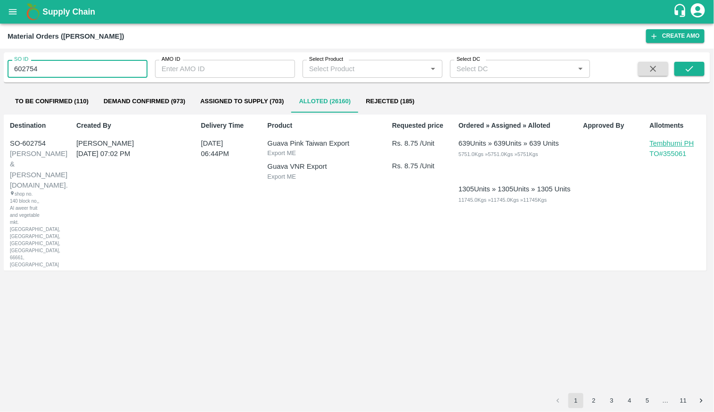
click at [35, 74] on input "602754" at bounding box center [78, 69] width 140 height 18
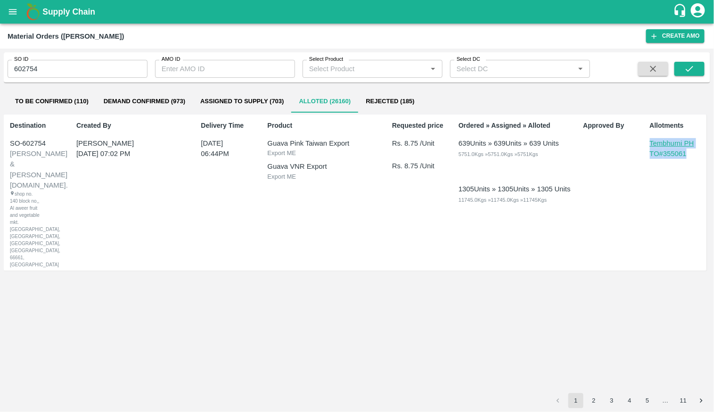
drag, startPoint x: 685, startPoint y: 175, endPoint x: 649, endPoint y: 140, distance: 50.3
click at [649, 140] on div "Allotments Tembhurni PH TO# 355061" at bounding box center [675, 192] width 58 height 151
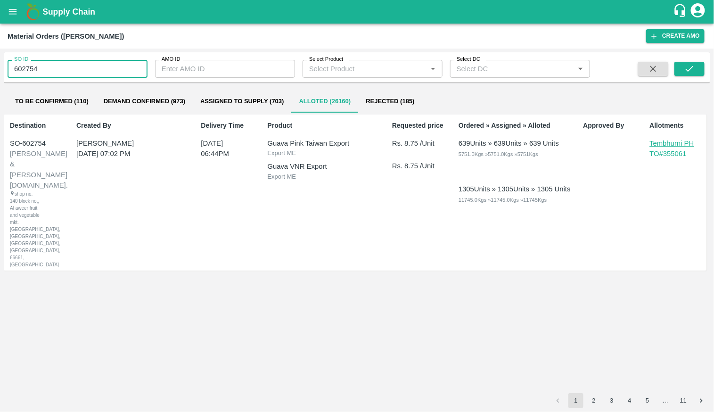
click at [87, 69] on input "602754" at bounding box center [78, 69] width 140 height 18
type input "603970"
click at [689, 64] on icon "submit" at bounding box center [690, 69] width 10 height 10
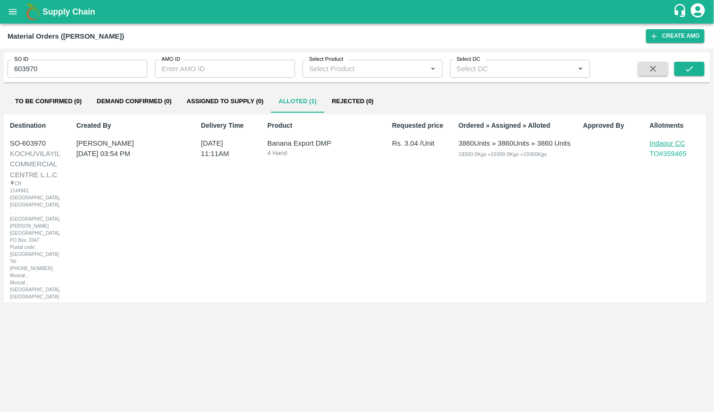
click at [656, 172] on div "Allotments Indapur CC TO# 359465" at bounding box center [675, 208] width 58 height 183
click at [8, 10] on icon "open drawer" at bounding box center [13, 12] width 10 height 10
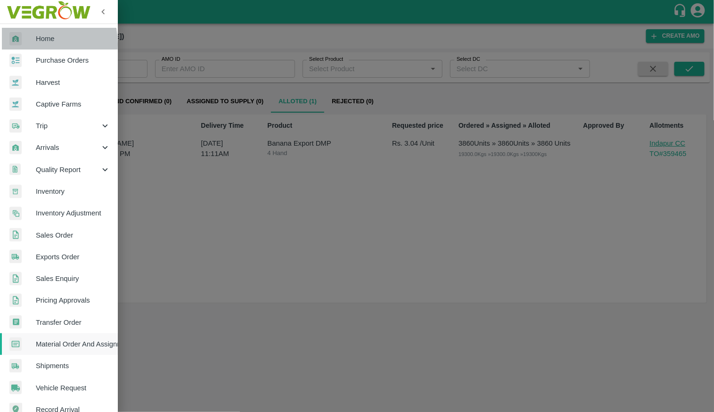
click at [29, 44] on div at bounding box center [22, 39] width 26 height 14
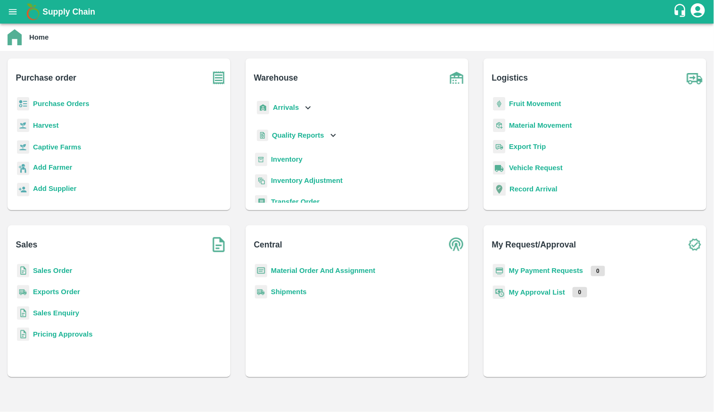
click at [52, 268] on b "Sales Order" at bounding box center [52, 271] width 39 height 8
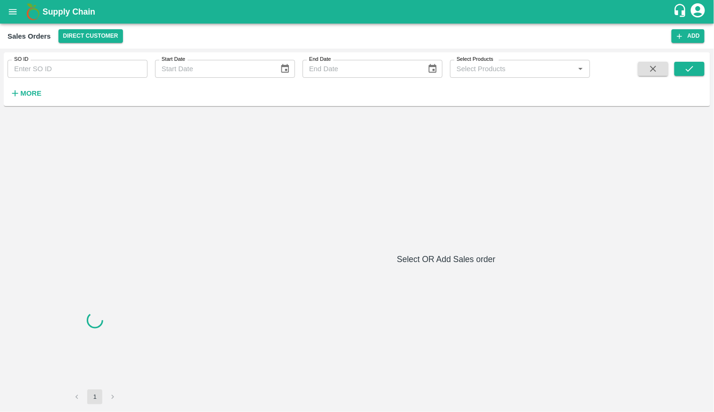
click at [85, 67] on input "SO ID" at bounding box center [78, 69] width 140 height 18
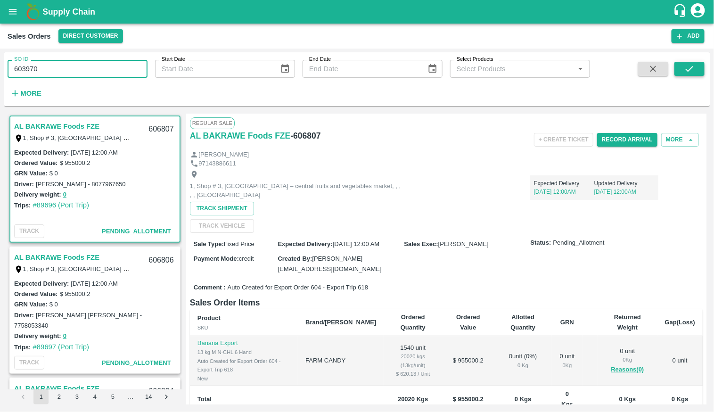
type input "603970"
click at [691, 65] on icon "submit" at bounding box center [690, 69] width 10 height 10
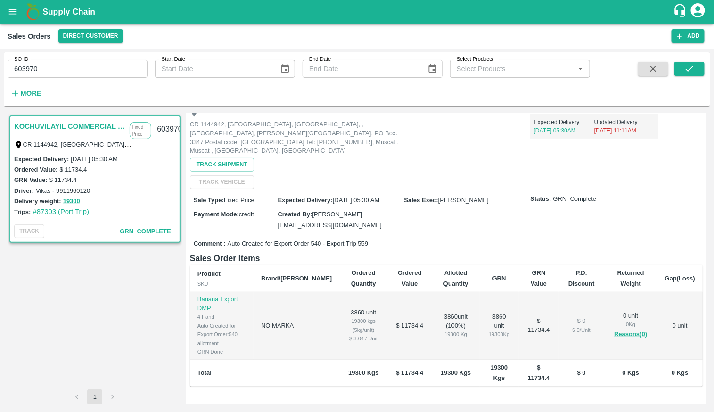
scroll to position [131, 0]
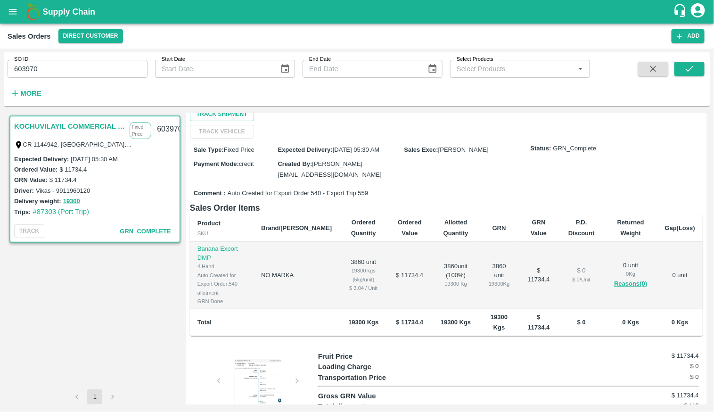
drag, startPoint x: 672, startPoint y: 397, endPoint x: 702, endPoint y: 397, distance: 30.2
click at [702, 397] on div "Regular Sale KOCHUVILAYIL COMMERCIAL CENTRE L.L.C - 603970 + Create Ticket View…" at bounding box center [446, 259] width 520 height 291
drag, startPoint x: 329, startPoint y: 285, endPoint x: 368, endPoint y: 285, distance: 38.7
click at [368, 309] on td "19300 Kgs" at bounding box center [363, 322] width 48 height 27
click at [267, 359] on div at bounding box center [258, 382] width 71 height 47
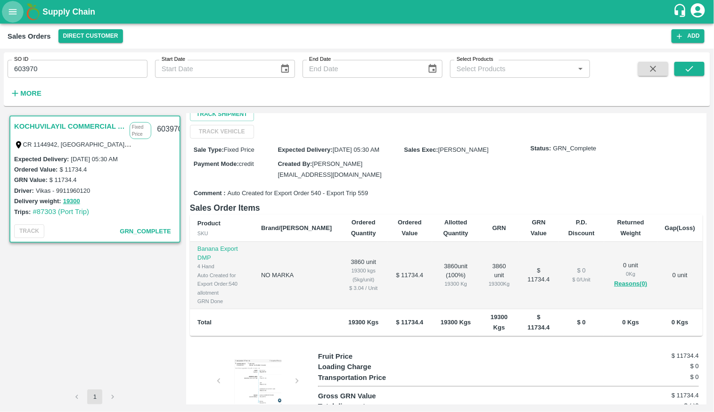
click at [11, 18] on button "open drawer" at bounding box center [13, 12] width 22 height 22
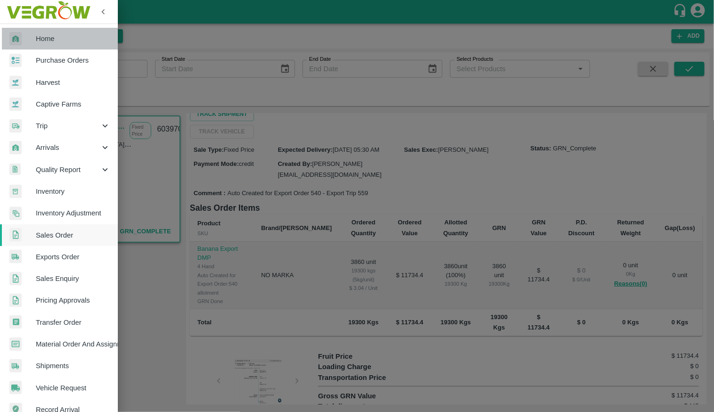
click at [64, 42] on span "Home" at bounding box center [73, 38] width 74 height 10
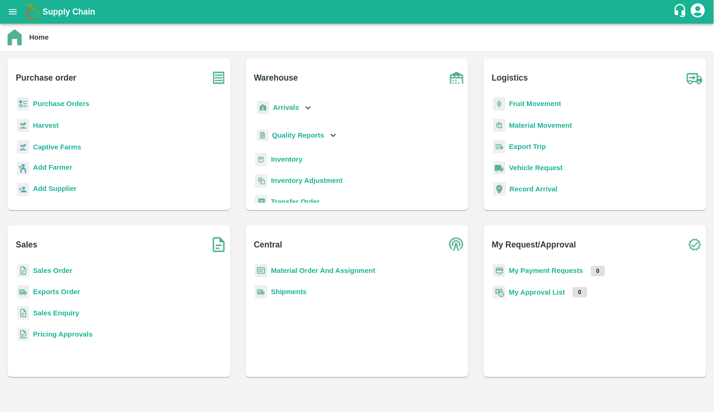
click at [56, 271] on b "Sales Order" at bounding box center [52, 271] width 39 height 8
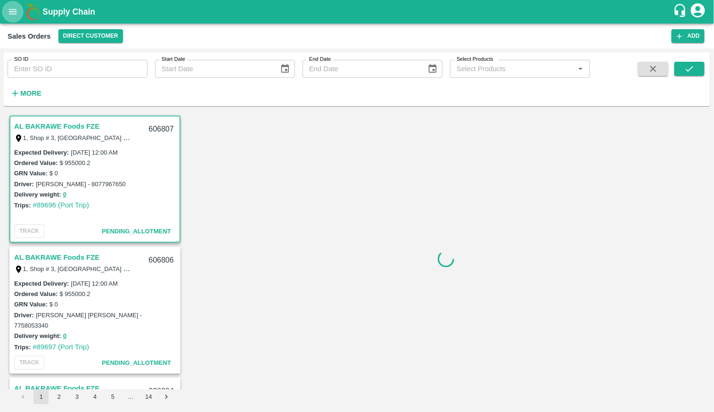
click at [18, 13] on icon "open drawer" at bounding box center [13, 12] width 10 height 10
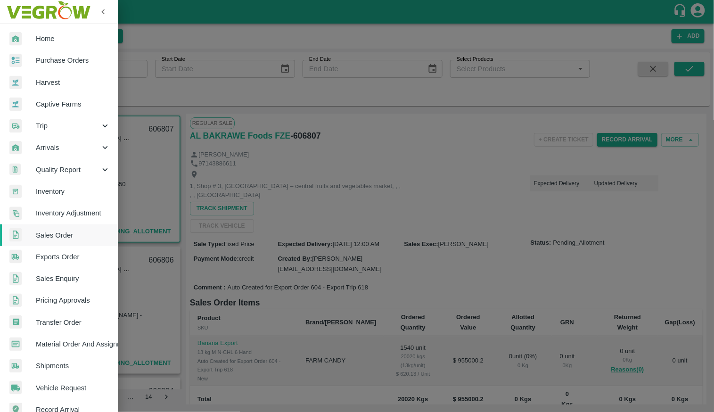
click at [20, 31] on link "Home" at bounding box center [59, 39] width 118 height 22
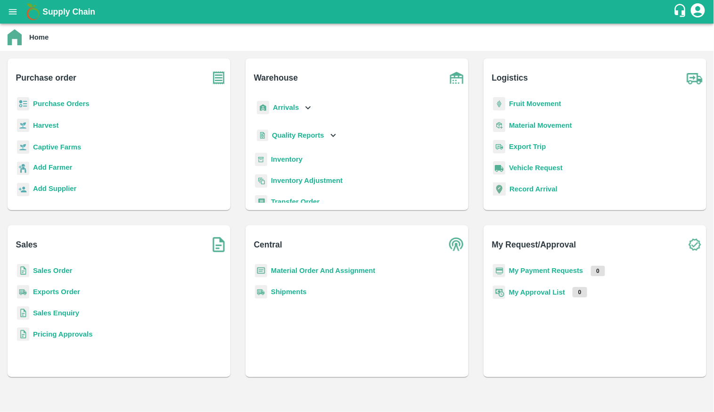
click at [307, 272] on b "Material Order And Assignment" at bounding box center [323, 271] width 105 height 8
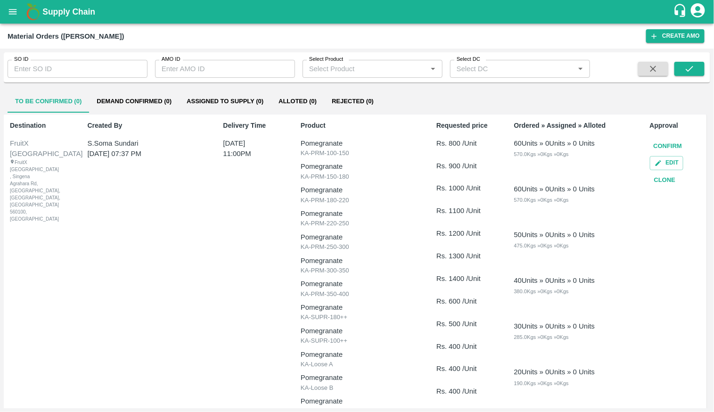
click at [92, 70] on input "SO ID" at bounding box center [78, 69] width 140 height 18
paste input "603970"
click at [695, 62] on button "submit" at bounding box center [690, 69] width 30 height 14
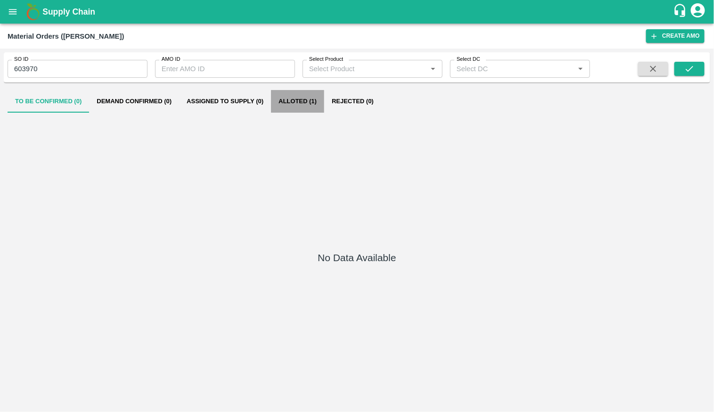
click at [288, 102] on button "Alloted (1)" at bounding box center [297, 101] width 53 height 23
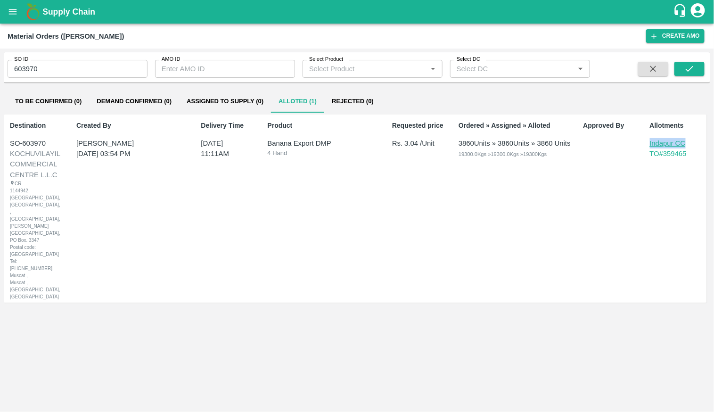
drag, startPoint x: 688, startPoint y: 142, endPoint x: 648, endPoint y: 143, distance: 40.5
click at [648, 143] on div "Allotments Indapur CC TO# 359465" at bounding box center [675, 208] width 58 height 183
copy p "Indapur CC"
click at [101, 66] on input "603970" at bounding box center [78, 69] width 140 height 18
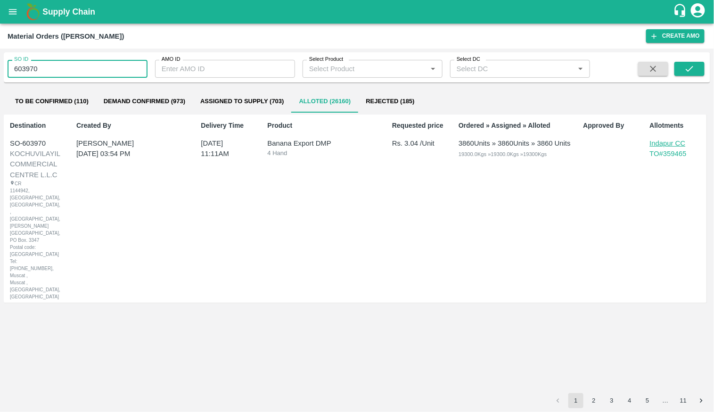
paste input "text"
click at [685, 64] on icon "submit" at bounding box center [690, 69] width 10 height 10
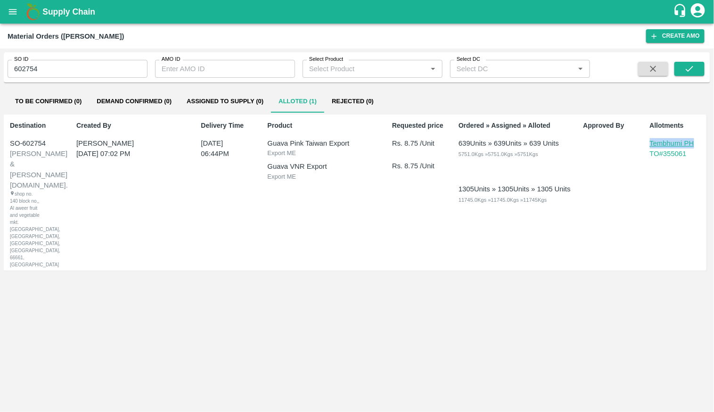
drag, startPoint x: 698, startPoint y: 143, endPoint x: 646, endPoint y: 144, distance: 51.9
click at [646, 144] on div "Allotments Tembhurni PH TO# 355061" at bounding box center [675, 192] width 58 height 151
copy p "Tembhurni PH"
click at [105, 62] on input "602754" at bounding box center [78, 69] width 140 height 18
paste input "text"
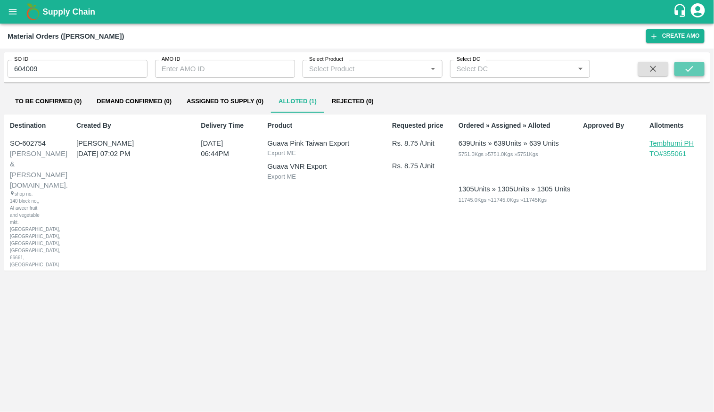
click at [684, 75] on button "submit" at bounding box center [690, 69] width 30 height 14
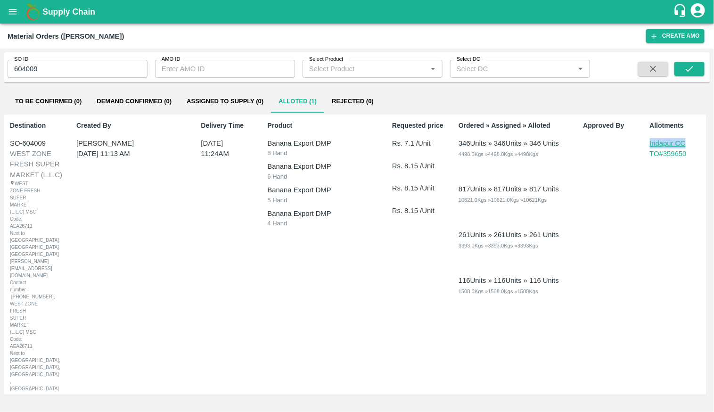
drag, startPoint x: 689, startPoint y: 143, endPoint x: 642, endPoint y: 143, distance: 46.7
click at [642, 143] on div "Destination SO-604009 WEST ZONE FRESH SUPER MARKET (L.L.C) WEST ZONE FRESH SUPE…" at bounding box center [355, 255] width 703 height 280
copy p "Indapur CC"
click at [126, 64] on input "604009" at bounding box center [78, 69] width 140 height 18
paste input "text"
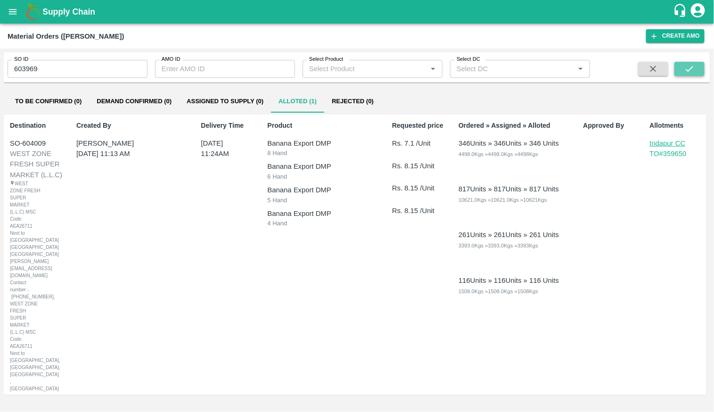
click at [681, 72] on button "submit" at bounding box center [690, 69] width 30 height 14
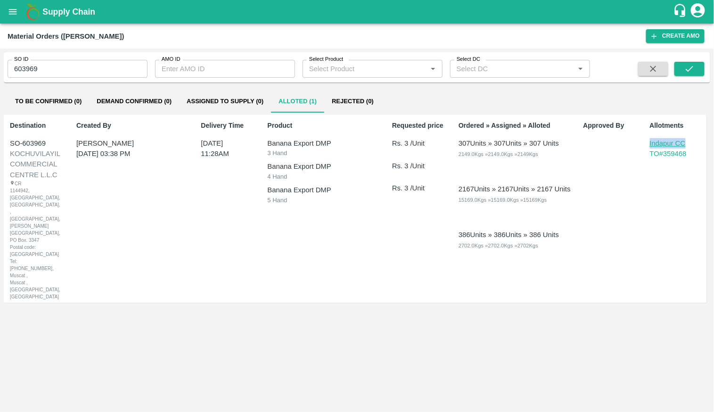
drag, startPoint x: 694, startPoint y: 145, endPoint x: 649, endPoint y: 146, distance: 45.3
click at [649, 146] on div "Allotments Indapur CC TO# 359468" at bounding box center [675, 208] width 58 height 183
copy p "Indapur CC"
click at [139, 65] on input "603969" at bounding box center [78, 69] width 140 height 18
paste input "text"
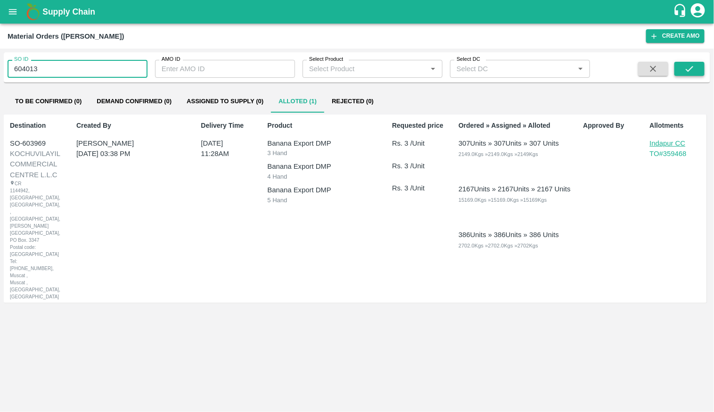
click at [684, 67] on button "submit" at bounding box center [690, 69] width 30 height 14
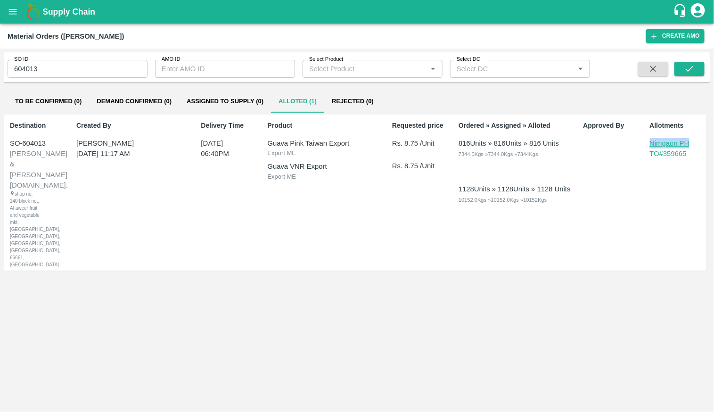
drag, startPoint x: 697, startPoint y: 142, endPoint x: 649, endPoint y: 142, distance: 48.1
click at [649, 142] on div "Allotments Nimgaon PH TO# 359665" at bounding box center [675, 192] width 58 height 151
copy p "Nimgaon PH"
click at [74, 63] on input "604013" at bounding box center [78, 69] width 140 height 18
paste input "text"
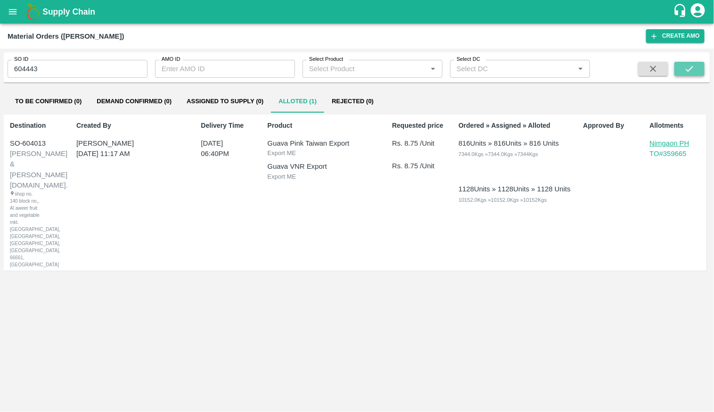
click at [686, 70] on icon "submit" at bounding box center [690, 69] width 10 height 10
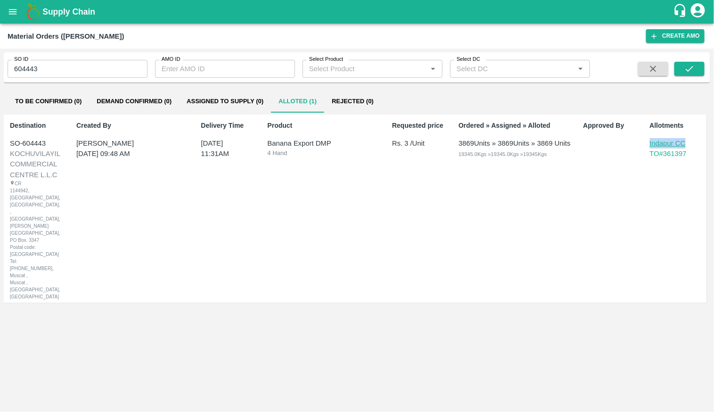
drag, startPoint x: 697, startPoint y: 144, endPoint x: 649, endPoint y: 145, distance: 48.6
click at [649, 145] on div "Allotments Indapur CC TO# 361397" at bounding box center [675, 208] width 58 height 183
copy p "Indapur CC"
click at [126, 70] on input "604443" at bounding box center [78, 69] width 140 height 18
paste input "text"
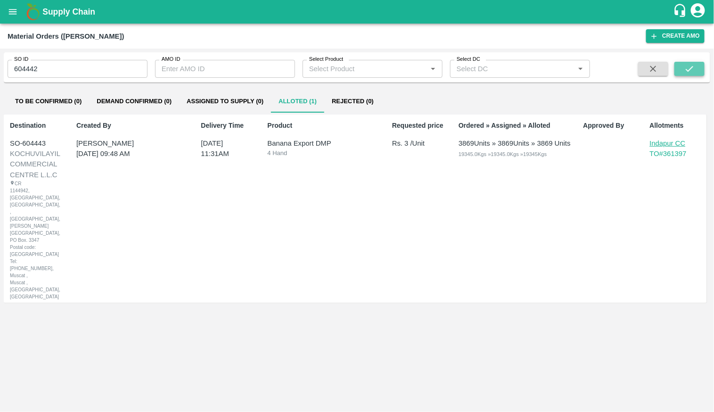
click at [687, 68] on icon "submit" at bounding box center [690, 69] width 10 height 10
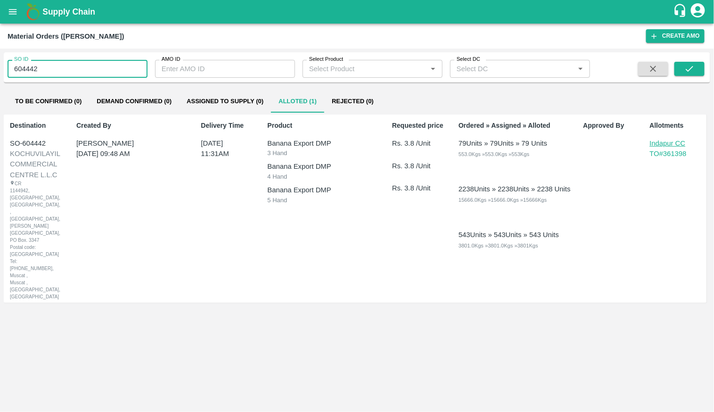
click at [70, 76] on input "604442" at bounding box center [78, 69] width 140 height 18
paste input "text"
type input "604013"
click at [686, 70] on icon "submit" at bounding box center [690, 69] width 10 height 10
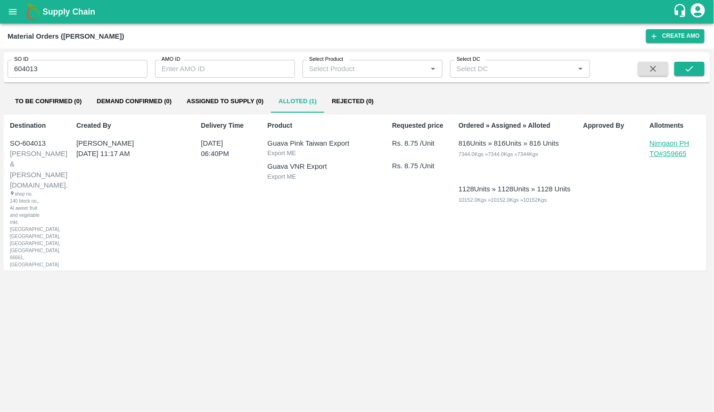
click at [665, 153] on p "TO# 359665" at bounding box center [677, 154] width 54 height 10
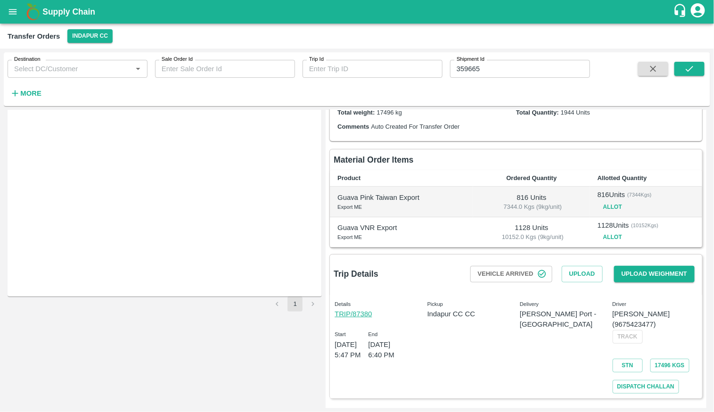
scroll to position [93, 0]
click at [614, 214] on button "Allot" at bounding box center [613, 207] width 30 height 14
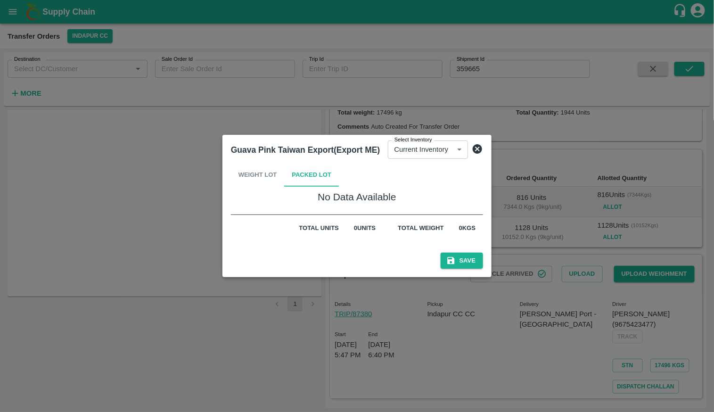
click at [270, 177] on div "Weight Lot Packed Lot" at bounding box center [357, 175] width 252 height 23
click at [301, 173] on button "Packed Lot" at bounding box center [311, 175] width 55 height 23
click at [243, 177] on div "Weight Lot Packed Lot" at bounding box center [357, 175] width 252 height 23
click at [477, 150] on icon at bounding box center [477, 148] width 11 height 11
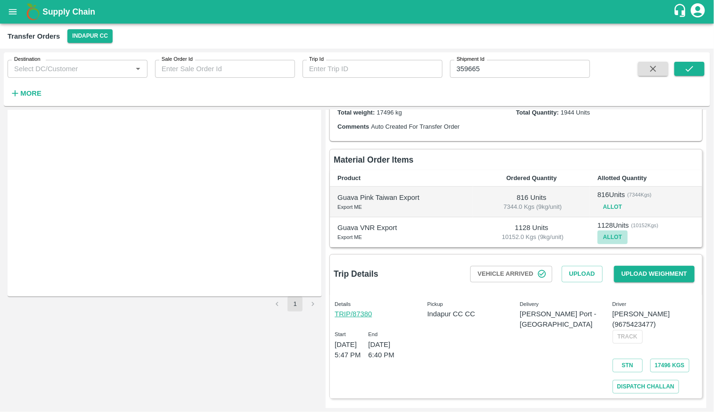
click at [613, 244] on button "Allot" at bounding box center [613, 238] width 30 height 14
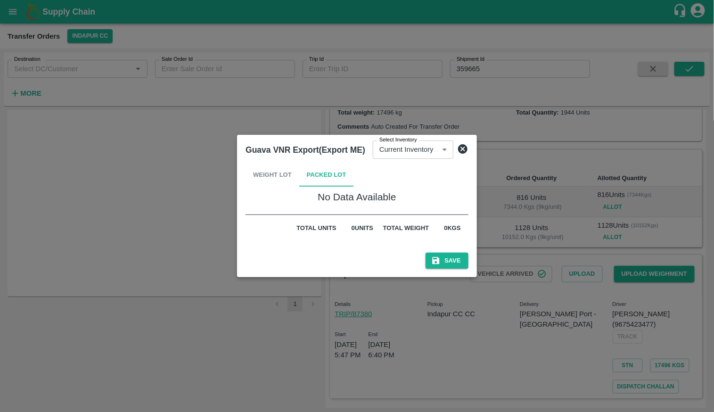
click at [462, 149] on icon at bounding box center [462, 148] width 11 height 11
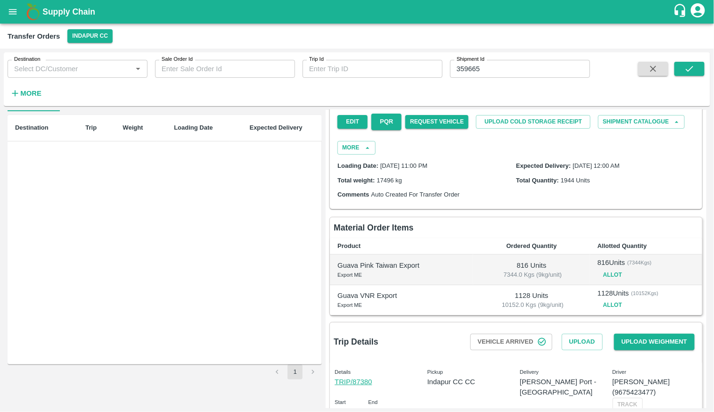
scroll to position [0, 0]
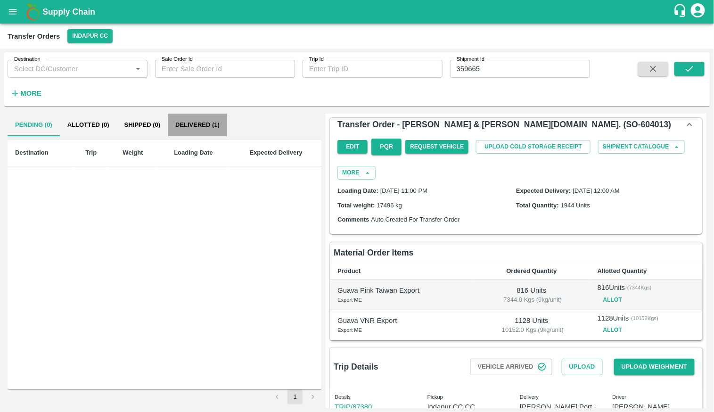
click at [198, 129] on button "Delivered (1)" at bounding box center [197, 125] width 59 height 23
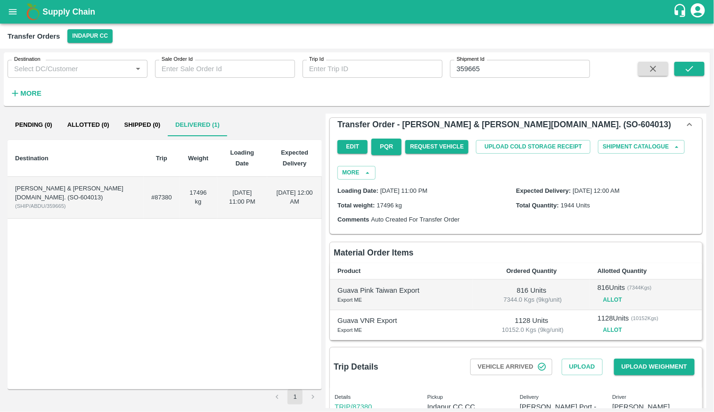
click at [197, 177] on td "17496 kg" at bounding box center [199, 198] width 38 height 42
click at [198, 189] on td "17496 kg" at bounding box center [199, 198] width 38 height 42
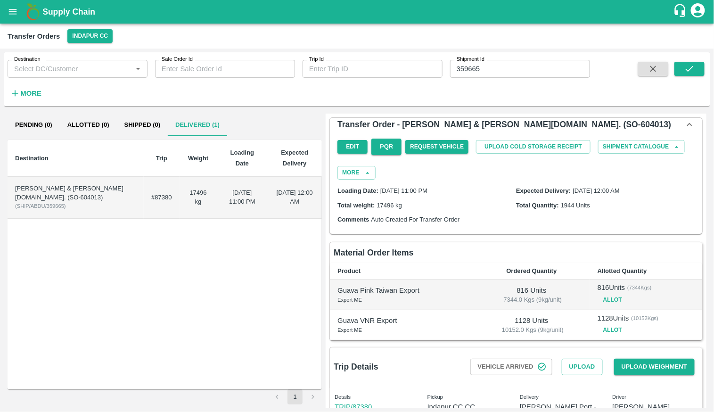
click at [8, 22] on div "Supply Chain" at bounding box center [357, 12] width 714 height 24
click at [8, 17] on button "open drawer" at bounding box center [13, 12] width 22 height 22
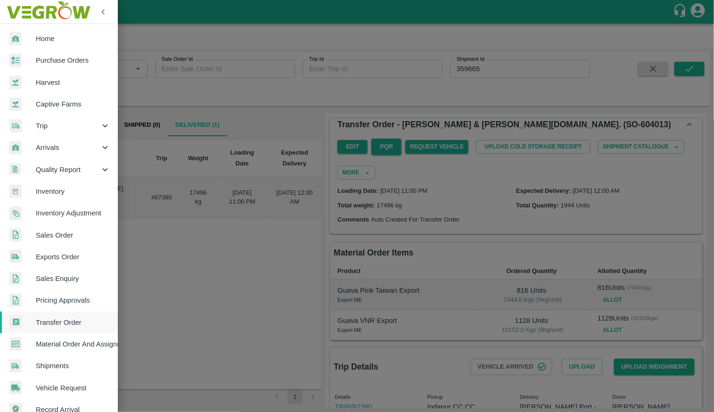
click at [38, 38] on span "Home" at bounding box center [73, 38] width 74 height 10
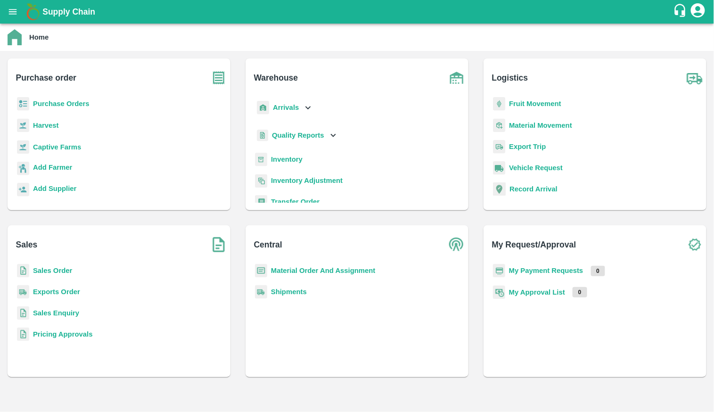
click at [58, 271] on b "Sales Order" at bounding box center [52, 271] width 39 height 8
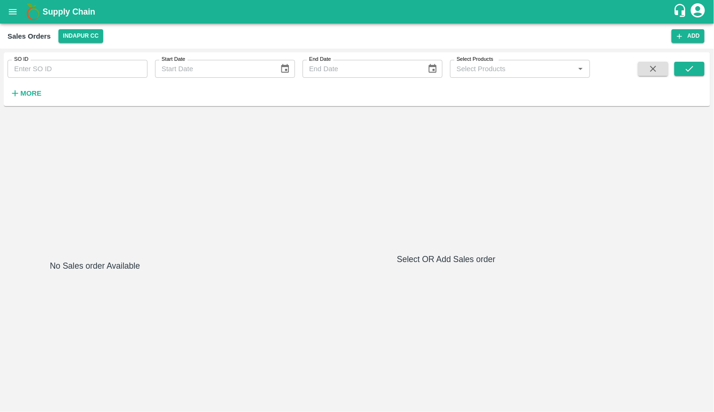
click at [98, 74] on input "SO ID" at bounding box center [78, 69] width 140 height 18
type input "604013"
click at [682, 74] on button "submit" at bounding box center [690, 69] width 30 height 14
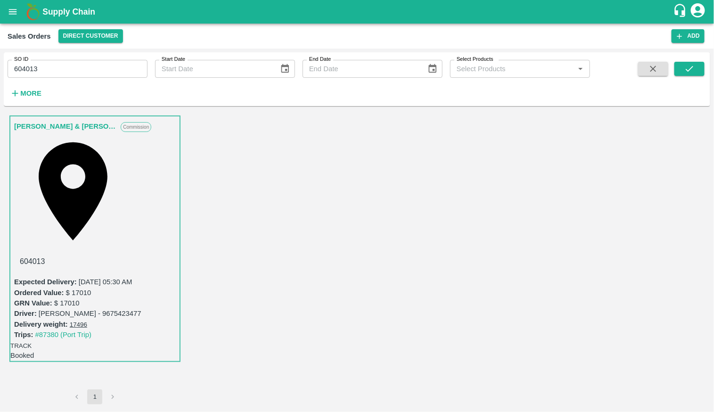
scroll to position [128, 0]
click at [10, 11] on icon "open drawer" at bounding box center [13, 11] width 8 height 5
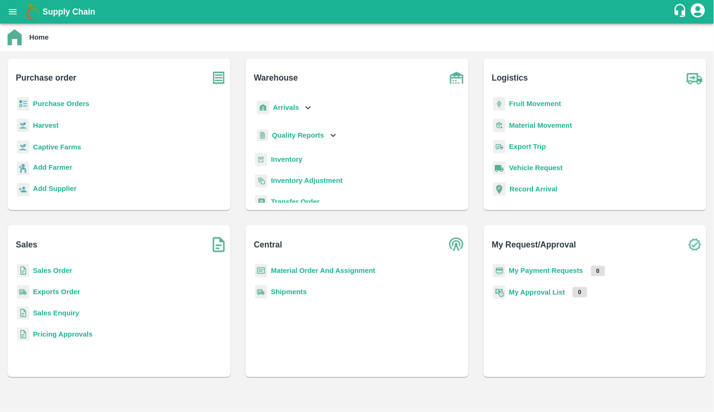
click at [285, 269] on b "Material Order And Assignment" at bounding box center [323, 271] width 105 height 8
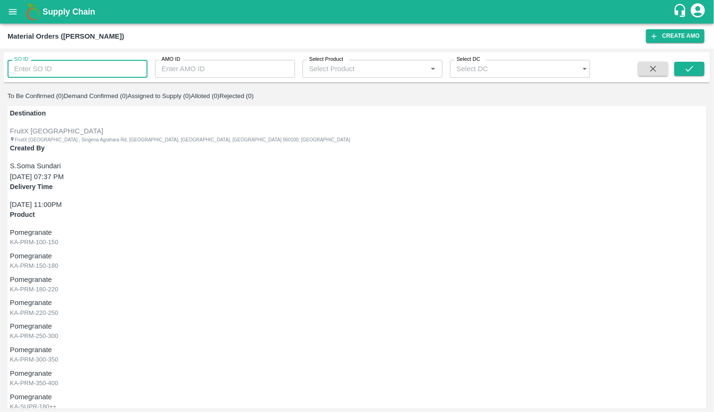
click at [109, 63] on input "SO ID" at bounding box center [78, 69] width 140 height 18
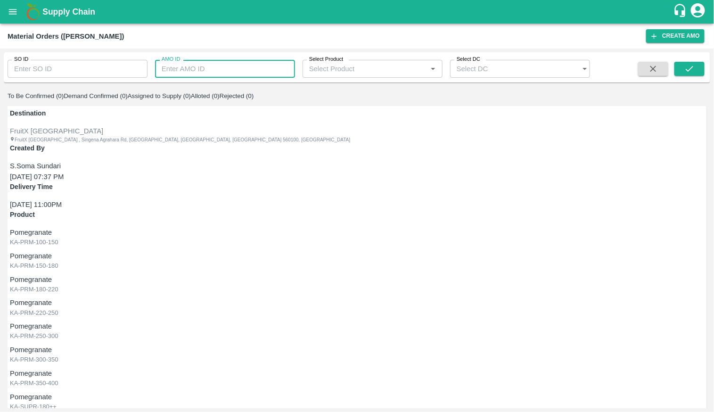
click at [208, 68] on input "AMO ID" at bounding box center [225, 69] width 140 height 18
paste input "317331"
type input "317331"
click at [694, 65] on icon "submit" at bounding box center [690, 69] width 10 height 10
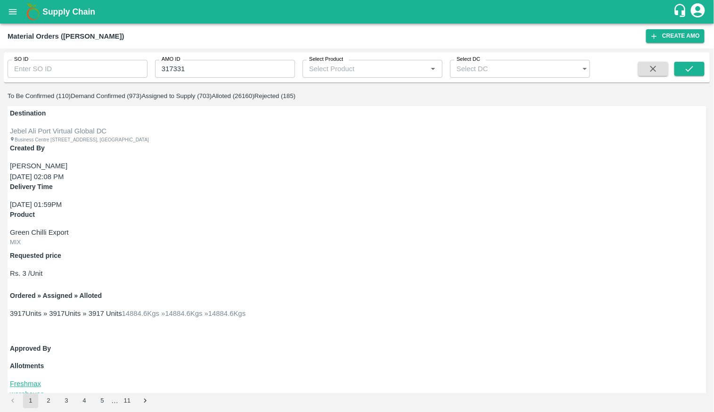
click at [682, 399] on p "TO# 353441" at bounding box center [357, 404] width 694 height 10
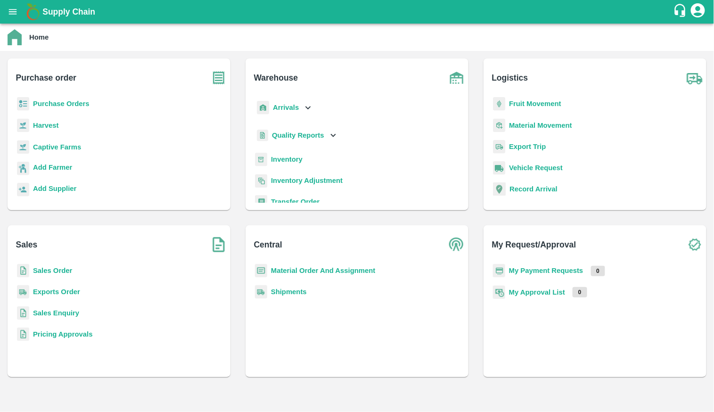
click at [283, 269] on b "Material Order And Assignment" at bounding box center [323, 271] width 105 height 8
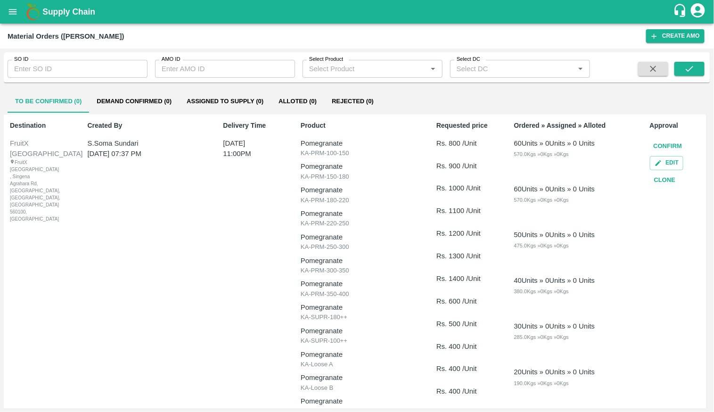
click at [124, 66] on input "SO ID" at bounding box center [78, 69] width 140 height 18
click at [209, 66] on input "AMO ID" at bounding box center [225, 69] width 140 height 18
paste input "330384"
type input "330384"
click at [677, 62] on button "submit" at bounding box center [690, 69] width 30 height 14
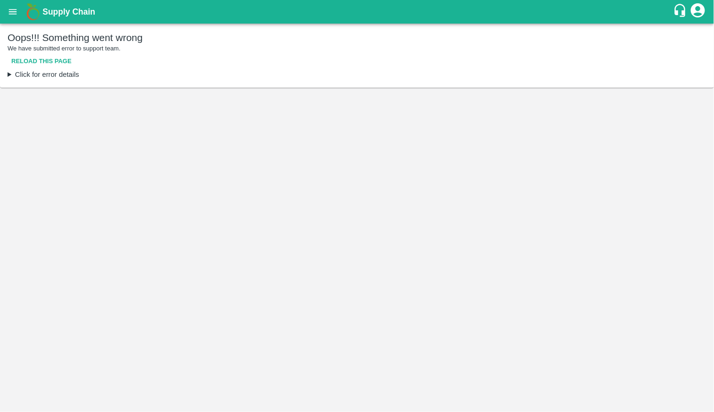
click at [66, 64] on button "Reload this page" at bounding box center [42, 61] width 68 height 17
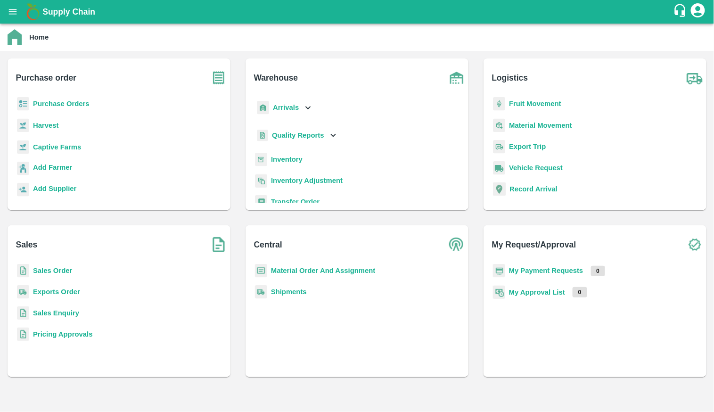
click at [346, 269] on b "Material Order And Assignment" at bounding box center [323, 271] width 105 height 8
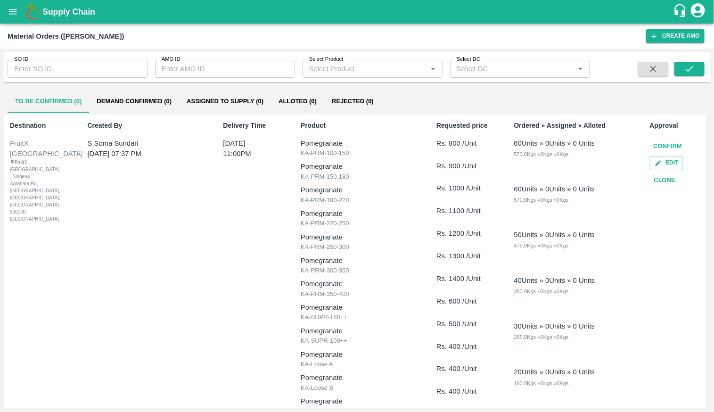
click at [305, 105] on button "Alloted (0)" at bounding box center [297, 101] width 53 height 23
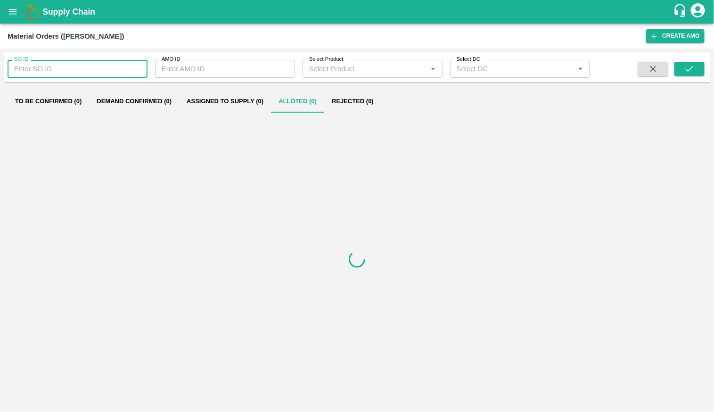
click at [122, 68] on input "SO ID" at bounding box center [78, 69] width 140 height 18
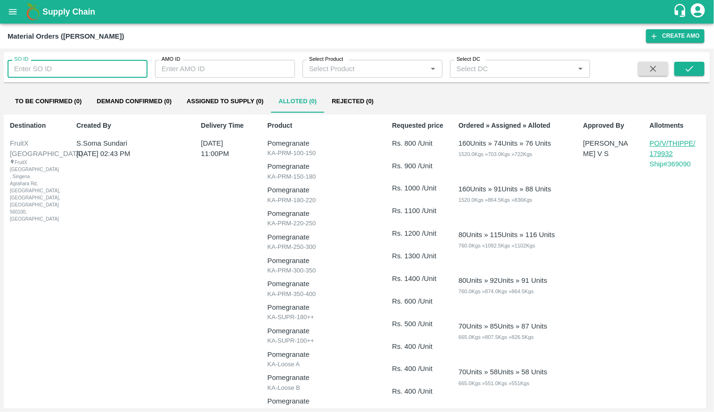
click at [207, 146] on p "[DATE] 11:00PM" at bounding box center [222, 148] width 43 height 21
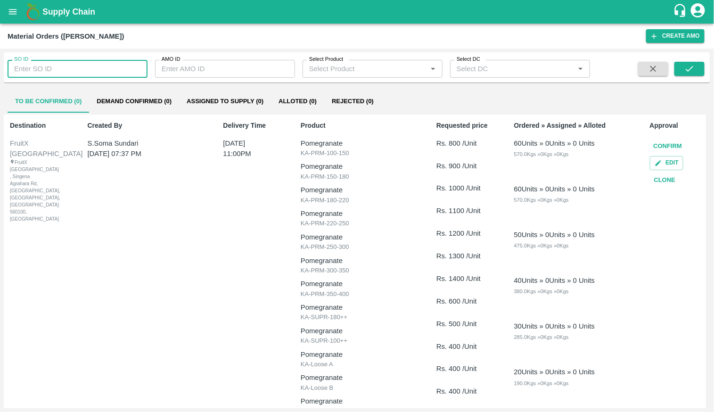
click at [77, 74] on input "SO ID" at bounding box center [78, 69] width 140 height 18
click at [170, 75] on input "AMO ID" at bounding box center [225, 69] width 140 height 18
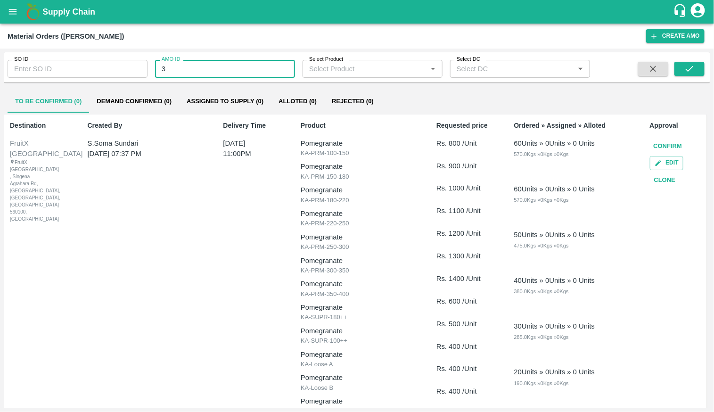
type input "31733"
click at [692, 67] on icon "submit" at bounding box center [690, 69] width 10 height 10
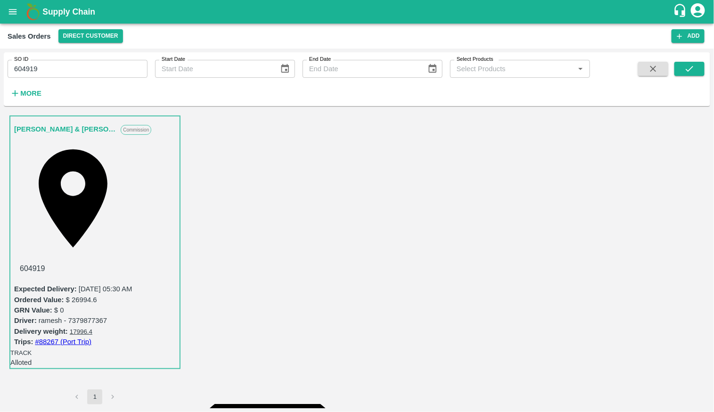
scroll to position [13, 0]
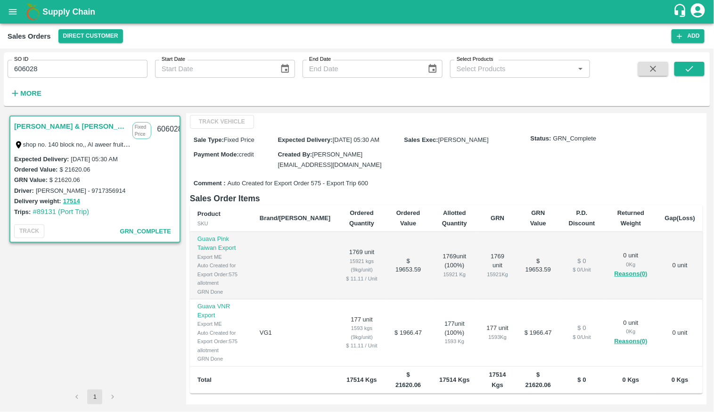
scroll to position [181, 0]
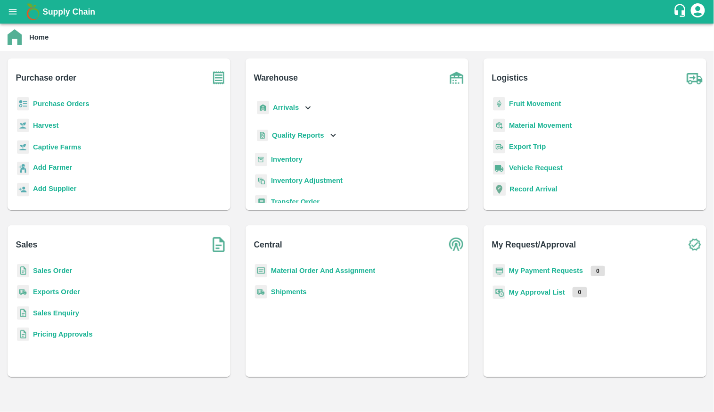
click at [62, 106] on b "Purchase Orders" at bounding box center [61, 104] width 57 height 8
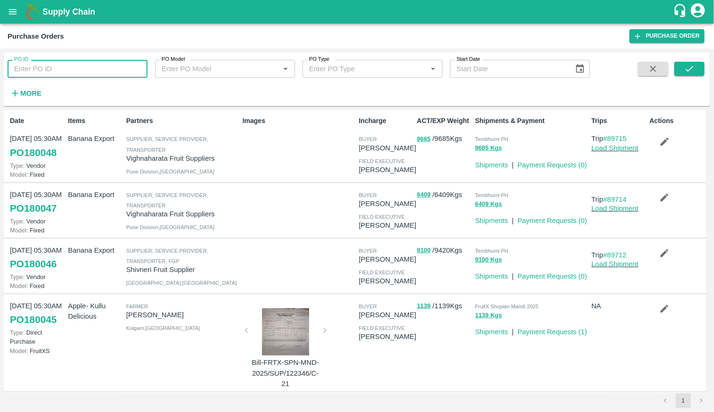
click at [112, 73] on input "PO ID" at bounding box center [78, 69] width 140 height 18
paste input "175398"
type input "175398"
click at [694, 66] on icon "submit" at bounding box center [690, 69] width 10 height 10
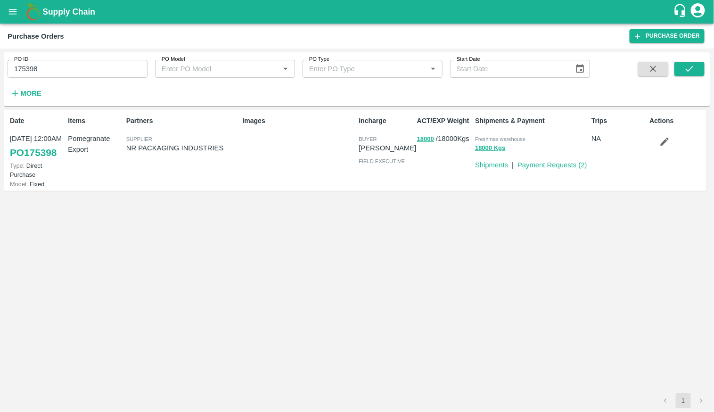
click at [17, 156] on link "PO 175398" at bounding box center [33, 152] width 47 height 17
click at [10, 14] on icon "open drawer" at bounding box center [13, 11] width 8 height 5
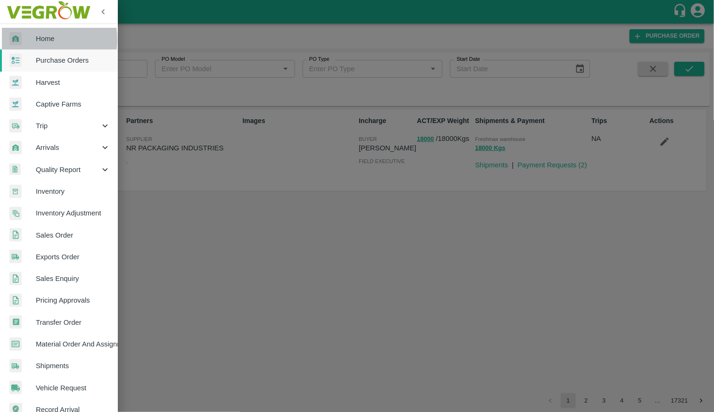
click at [31, 40] on div at bounding box center [22, 39] width 26 height 14
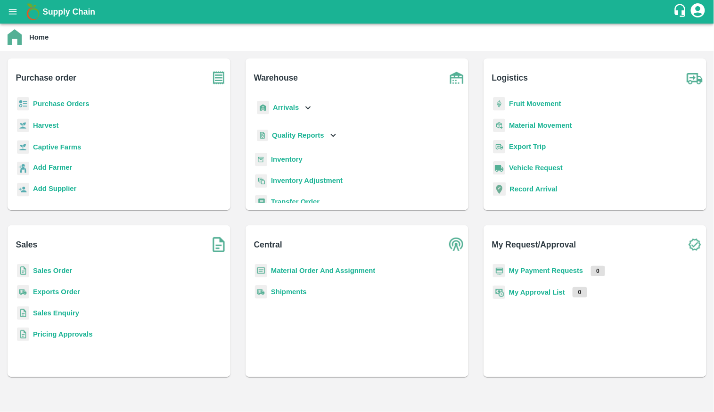
click at [64, 271] on b "Sales Order" at bounding box center [52, 271] width 39 height 8
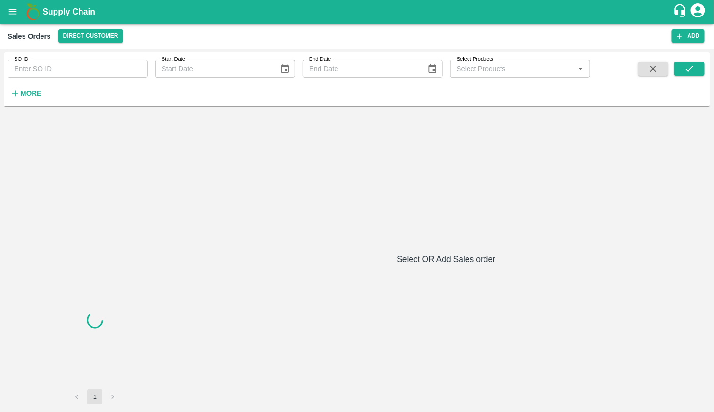
click at [59, 73] on input "SO ID" at bounding box center [78, 69] width 140 height 18
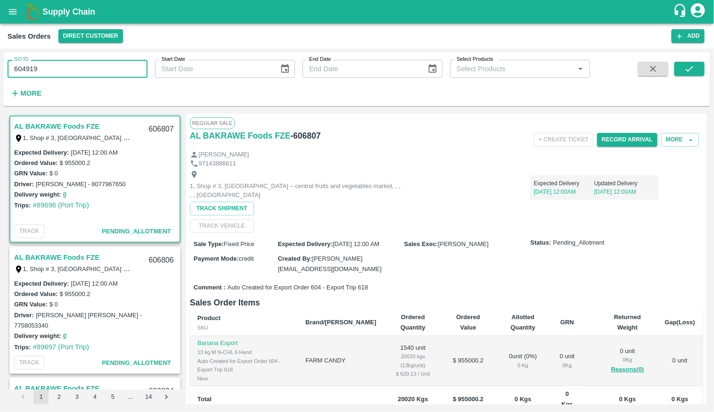
type input "604919"
click at [690, 58] on div "SO ID 604919 SO ID Start Date Start Date End Date End Date Select Products Sele…" at bounding box center [357, 79] width 707 height 46
click at [690, 76] on span at bounding box center [690, 81] width 30 height 39
click at [691, 68] on icon "submit" at bounding box center [690, 69] width 8 height 6
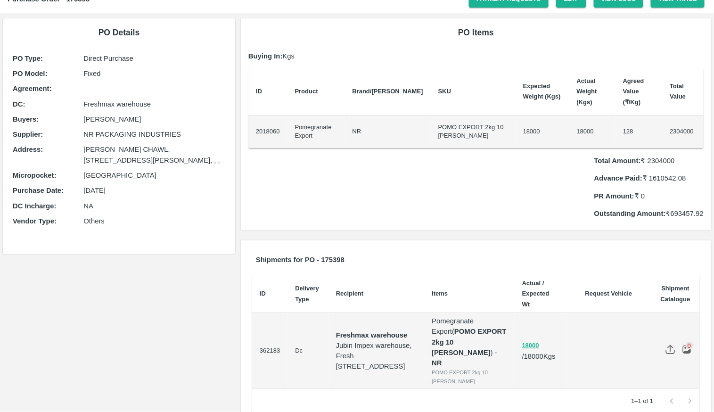
scroll to position [41, 0]
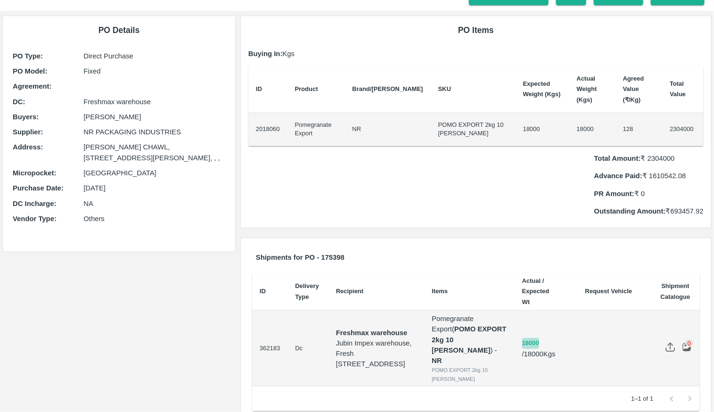
click at [535, 338] on button "18000" at bounding box center [530, 343] width 17 height 11
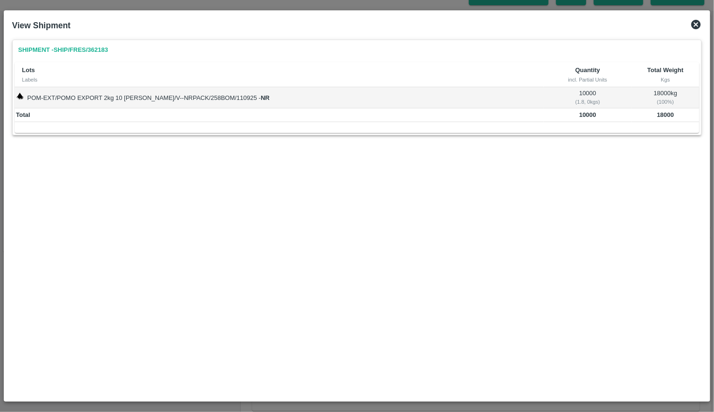
click at [577, 92] on td "10000 ( 1.8, 0 kgs)" at bounding box center [588, 97] width 88 height 21
click at [697, 27] on icon at bounding box center [696, 24] width 9 height 9
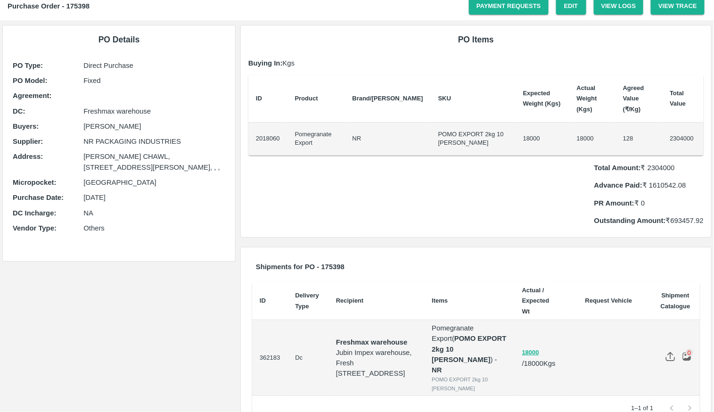
scroll to position [0, 0]
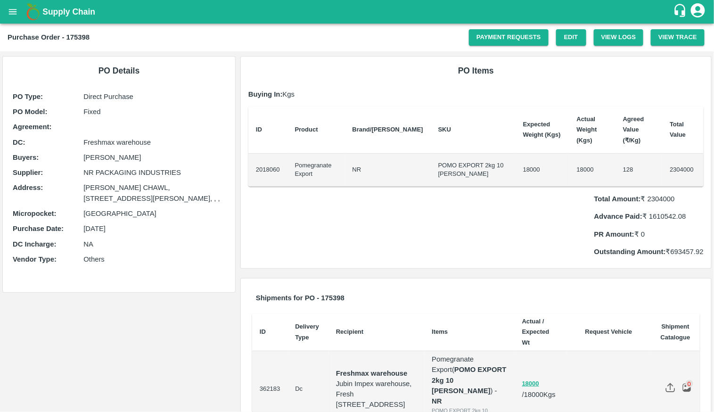
click at [570, 159] on td "18000" at bounding box center [593, 170] width 46 height 33
click at [532, 379] on button "18000" at bounding box center [530, 384] width 17 height 11
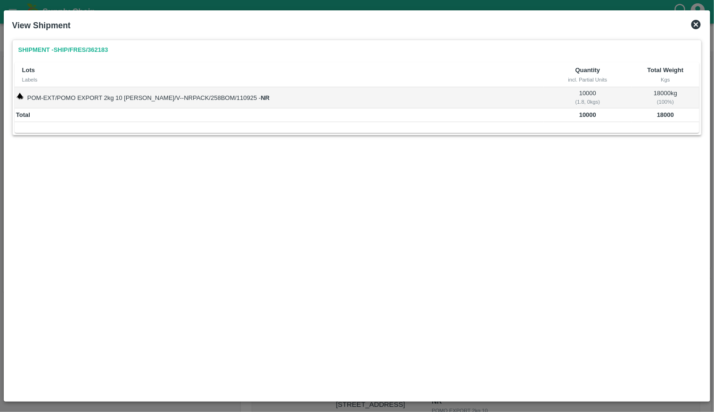
drag, startPoint x: 557, startPoint y: 89, endPoint x: 597, endPoint y: 98, distance: 40.6
click at [597, 98] on td "10000 ( 1.8, 0 kgs)" at bounding box center [588, 97] width 88 height 21
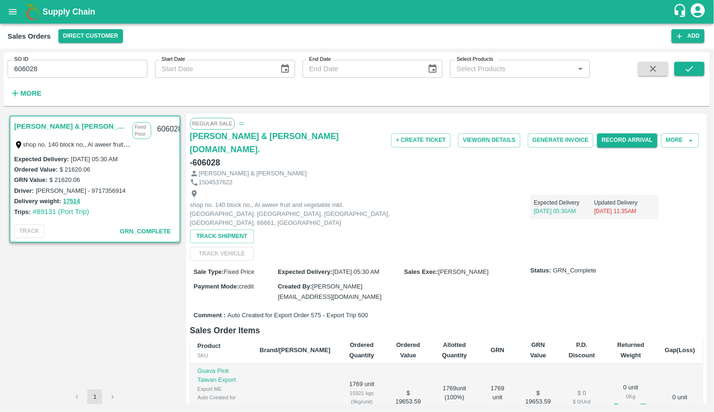
click at [315, 311] on span "Auto Created for Export Order 575 - Export Trip 600" at bounding box center [298, 315] width 140 height 9
copy span "575"
click at [108, 66] on input "606028" at bounding box center [78, 69] width 140 height 18
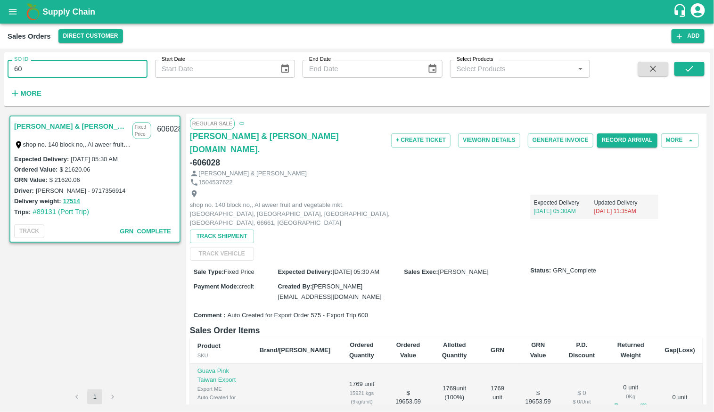
type input "60"
click at [334, 194] on div "shop no. 140 block no,, Al aweer fruit and vegetable mkt. [GEOGRAPHIC_DATA], [G…" at bounding box center [296, 209] width 212 height 38
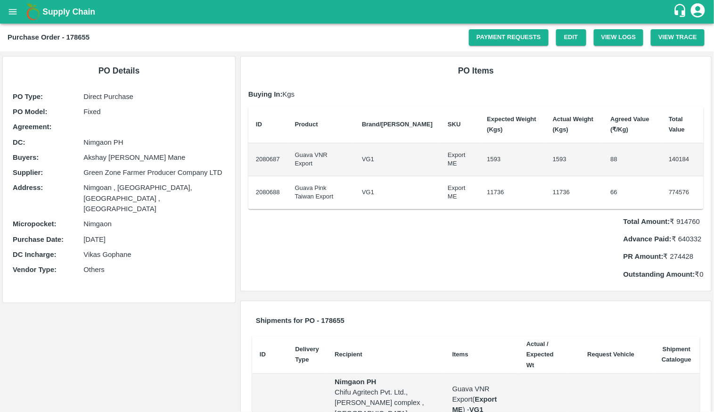
scroll to position [84, 0]
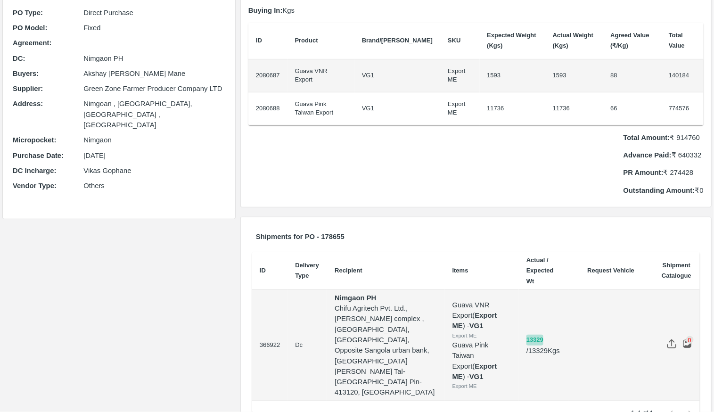
click at [531, 335] on button "13329" at bounding box center [535, 340] width 17 height 11
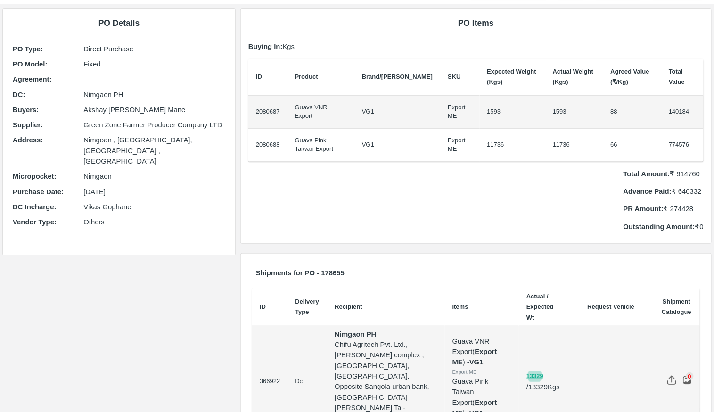
scroll to position [0, 0]
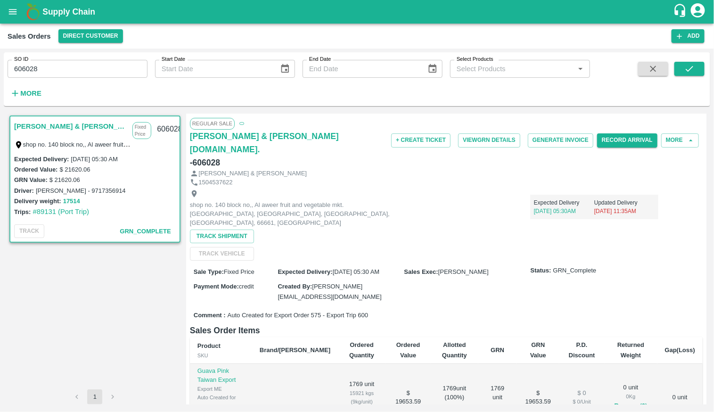
click at [70, 201] on button "17514" at bounding box center [71, 201] width 17 height 11
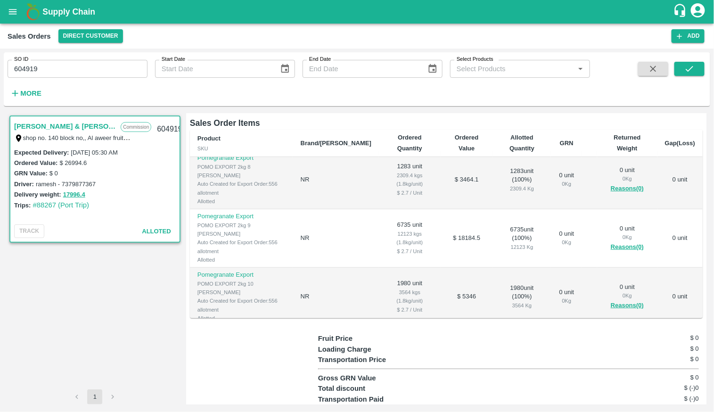
scroll to position [0, 0]
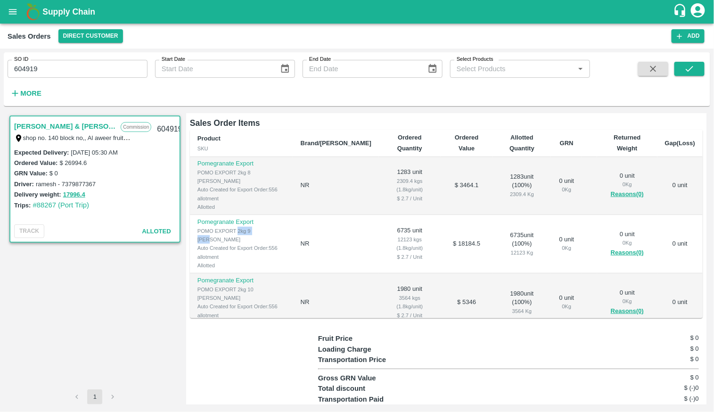
drag, startPoint x: 238, startPoint y: 201, endPoint x: 271, endPoint y: 200, distance: 33.0
click at [272, 227] on div "POMO EXPORT 2kg 9 DANA" at bounding box center [242, 235] width 88 height 17
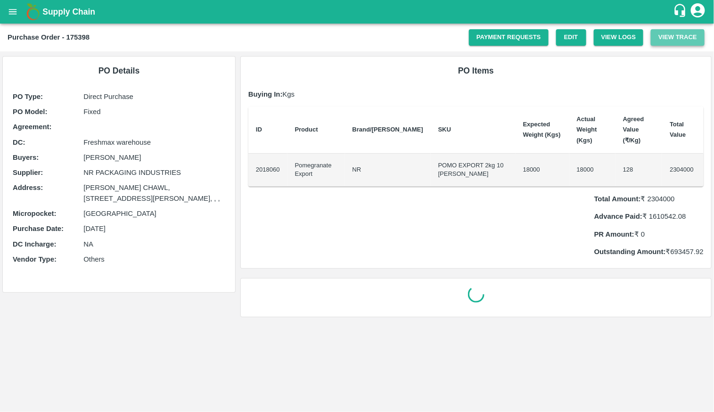
click at [669, 38] on button "View Trace" at bounding box center [678, 37] width 54 height 17
